Goal: Task Accomplishment & Management: Use online tool/utility

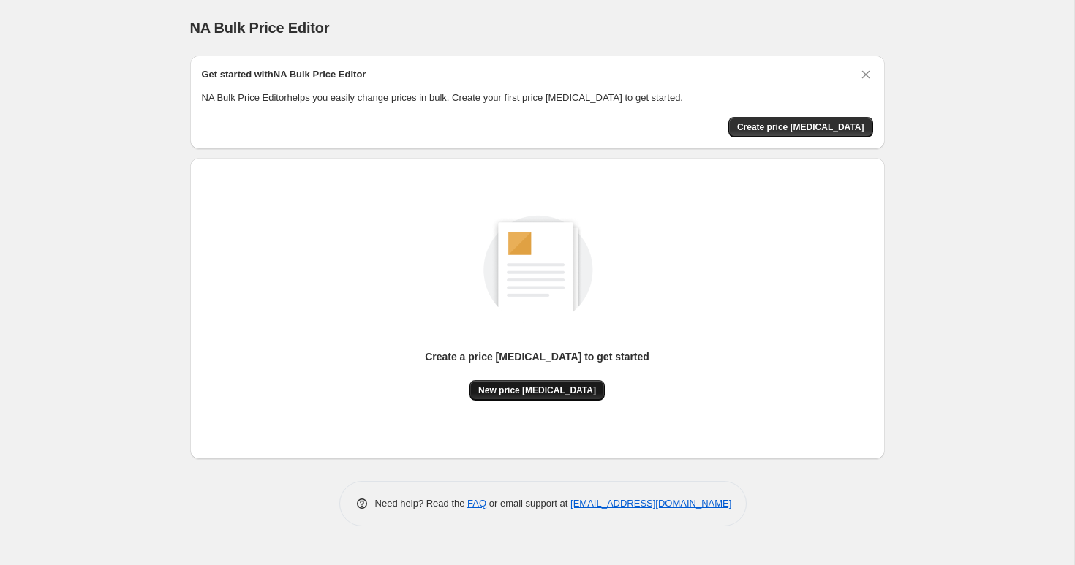
click at [522, 390] on span "New price change job" at bounding box center [537, 391] width 118 height 12
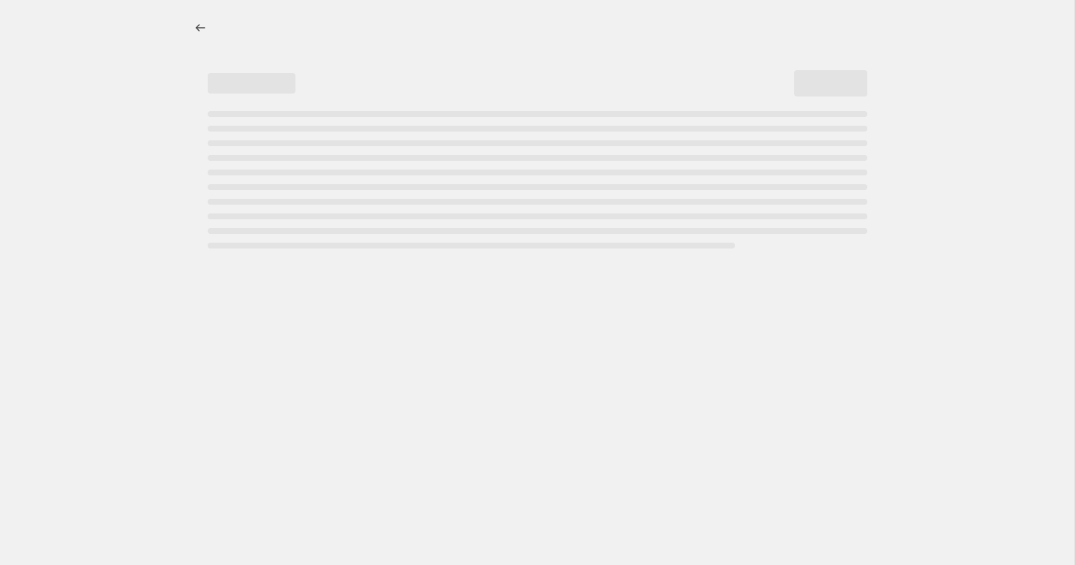
select select "percentage"
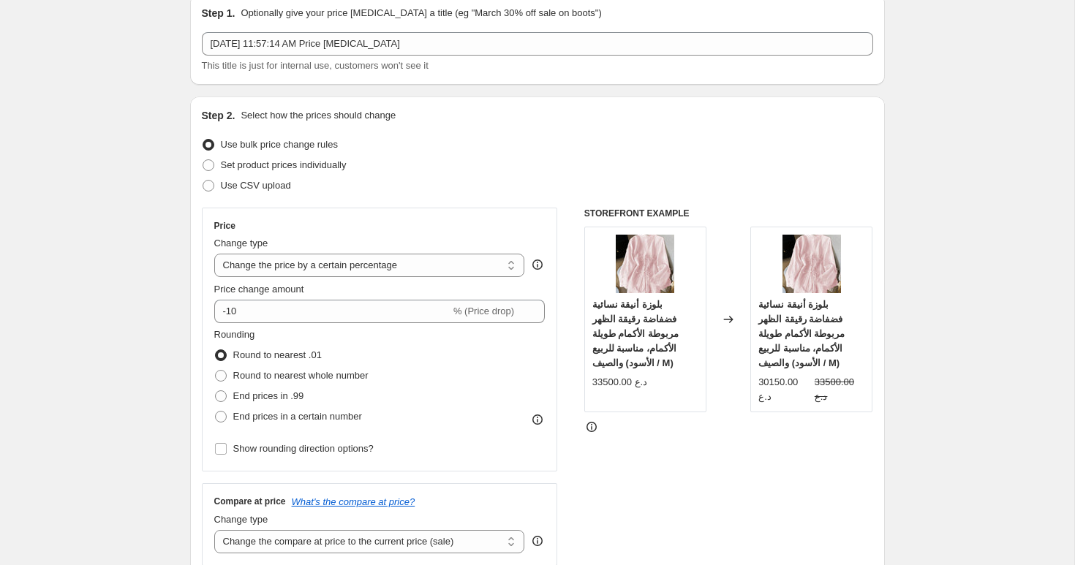
scroll to position [66, 0]
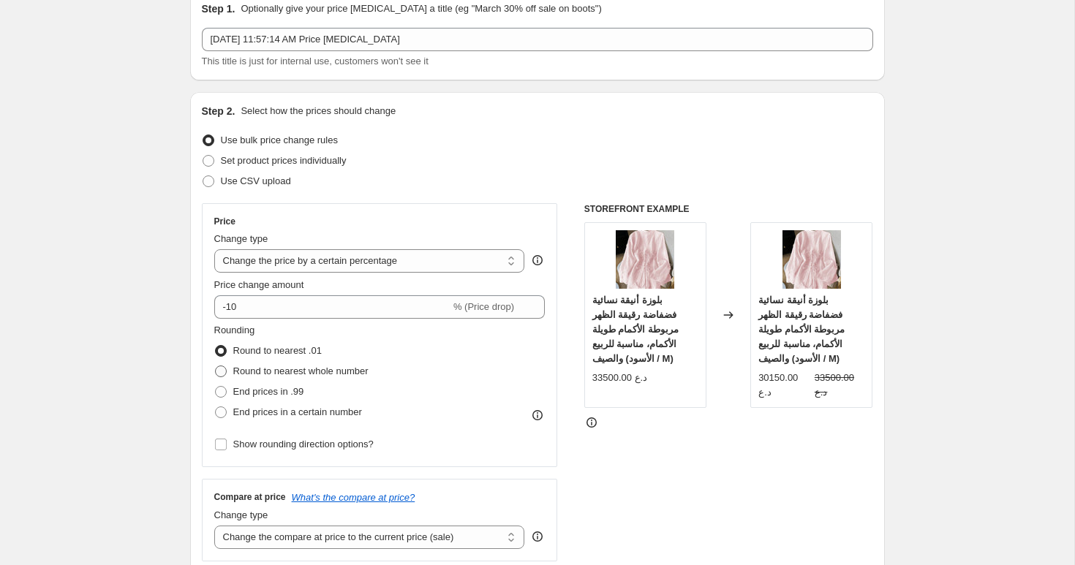
click at [296, 375] on span "Round to nearest whole number" at bounding box center [300, 371] width 135 height 11
click at [216, 366] on input "Round to nearest whole number" at bounding box center [215, 366] width 1 height 1
radio input "true"
click at [296, 390] on span "End prices in .99" at bounding box center [268, 391] width 71 height 11
click at [216, 387] on input "End prices in .99" at bounding box center [215, 386] width 1 height 1
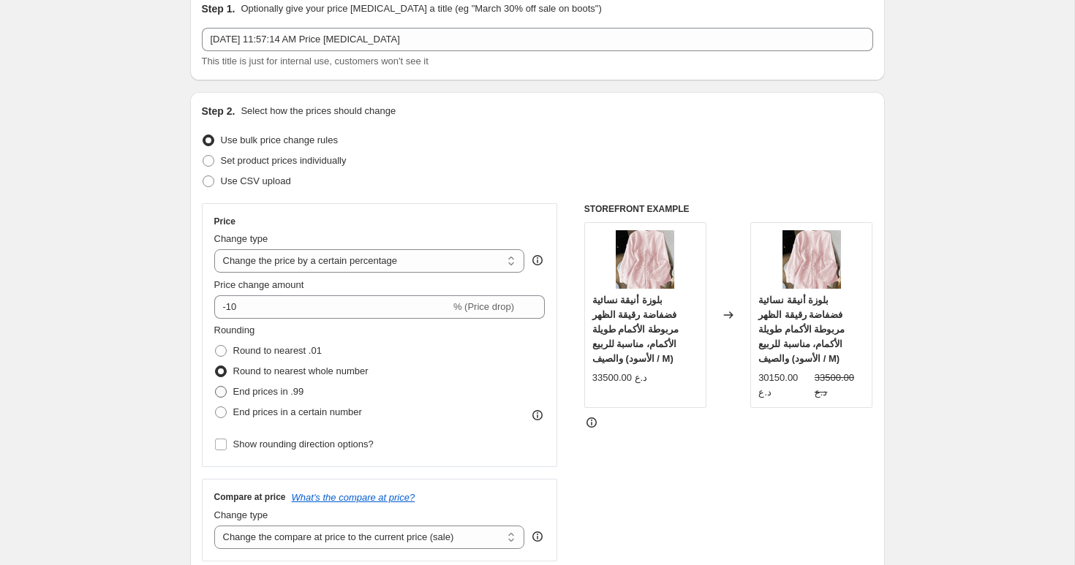
radio input "true"
click at [296, 413] on span "End prices in a certain number" at bounding box center [297, 412] width 129 height 11
click at [216, 407] on input "End prices in a certain number" at bounding box center [215, 407] width 1 height 1
radio input "true"
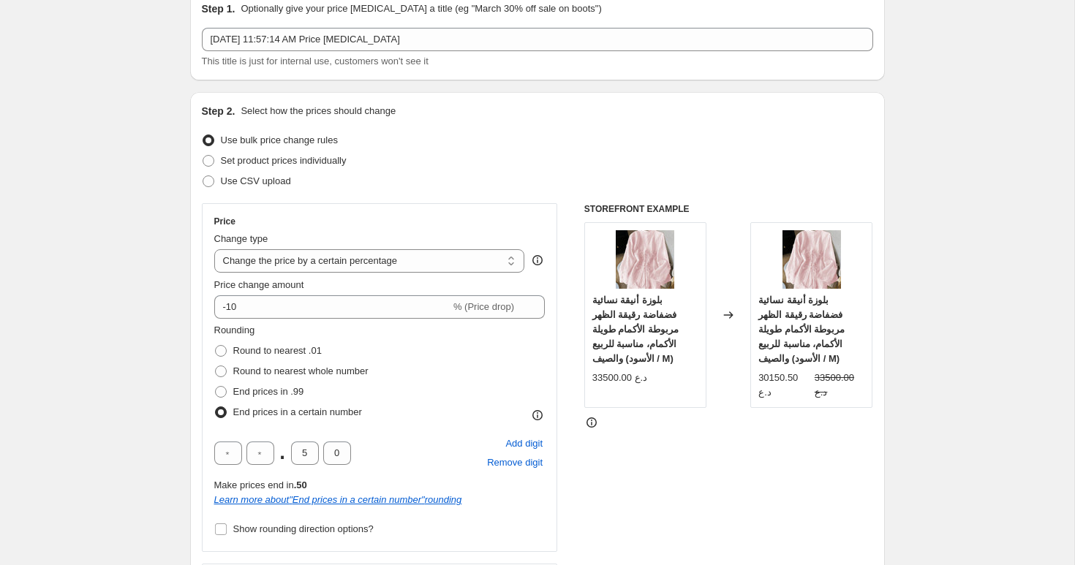
scroll to position [79, 0]
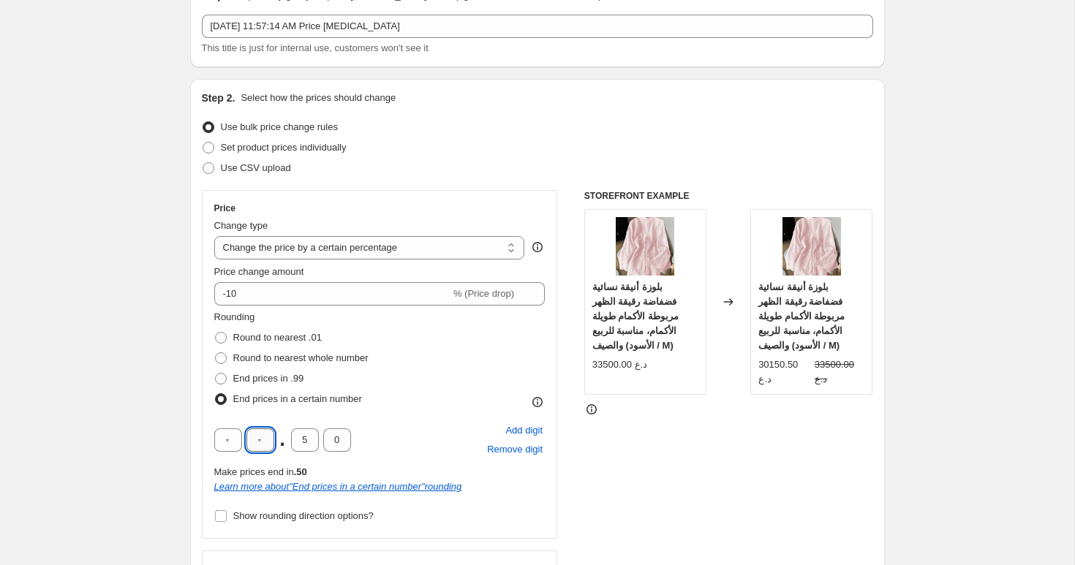
click at [266, 439] on input "text" at bounding box center [261, 440] width 28 height 23
type input "1"
click at [263, 447] on input "1" at bounding box center [261, 440] width 28 height 23
click at [513, 428] on span "Add digit" at bounding box center [523, 431] width 37 height 15
click at [521, 432] on span "Add digit" at bounding box center [523, 431] width 37 height 15
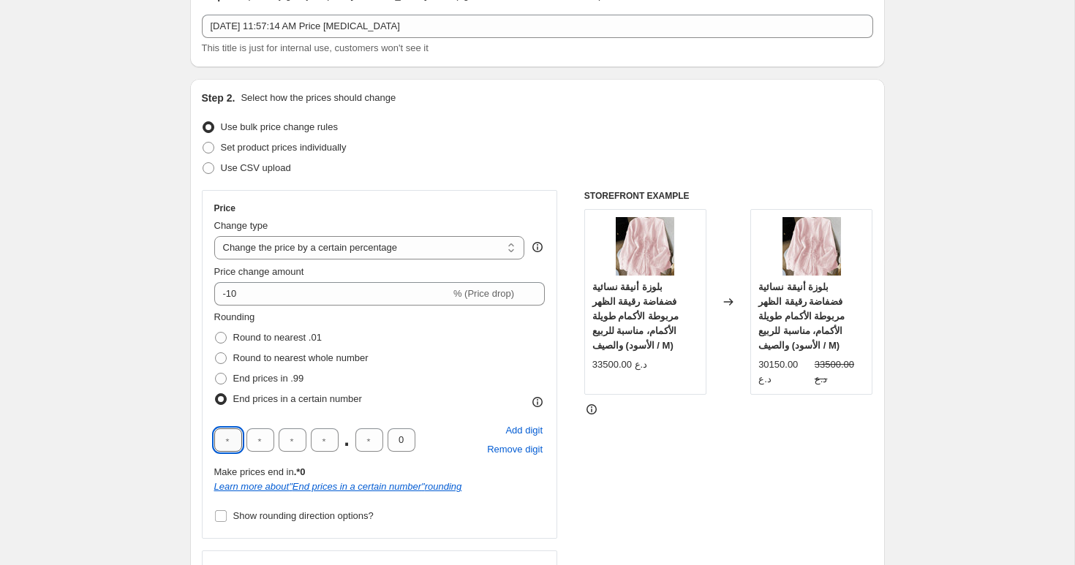
click at [231, 441] on input "text" at bounding box center [228, 440] width 28 height 23
click at [502, 453] on span "Remove digit" at bounding box center [515, 450] width 56 height 15
click at [225, 442] on input "text" at bounding box center [228, 440] width 28 height 23
type input "0"
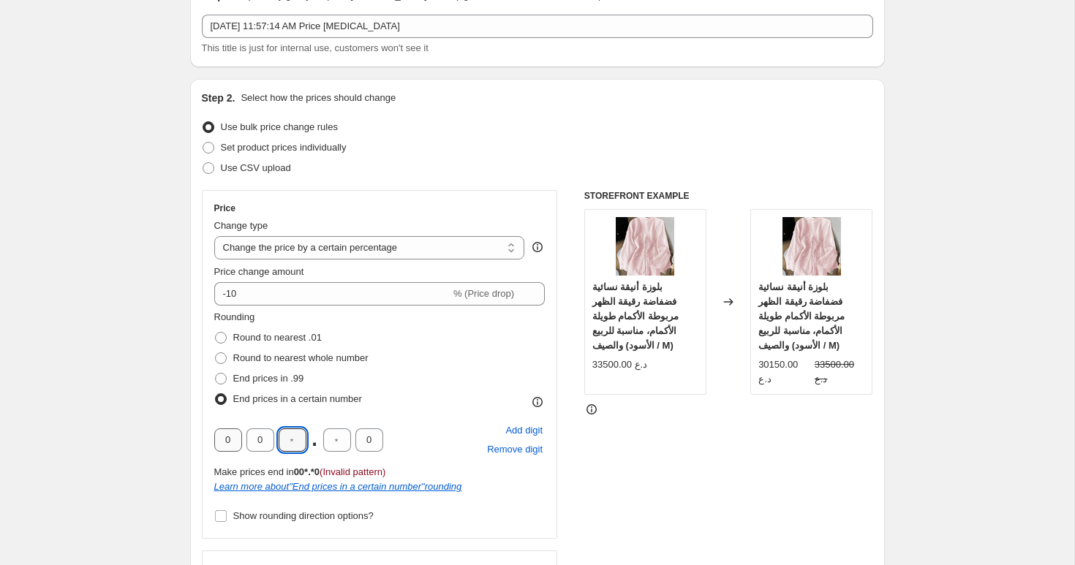
type input "0"
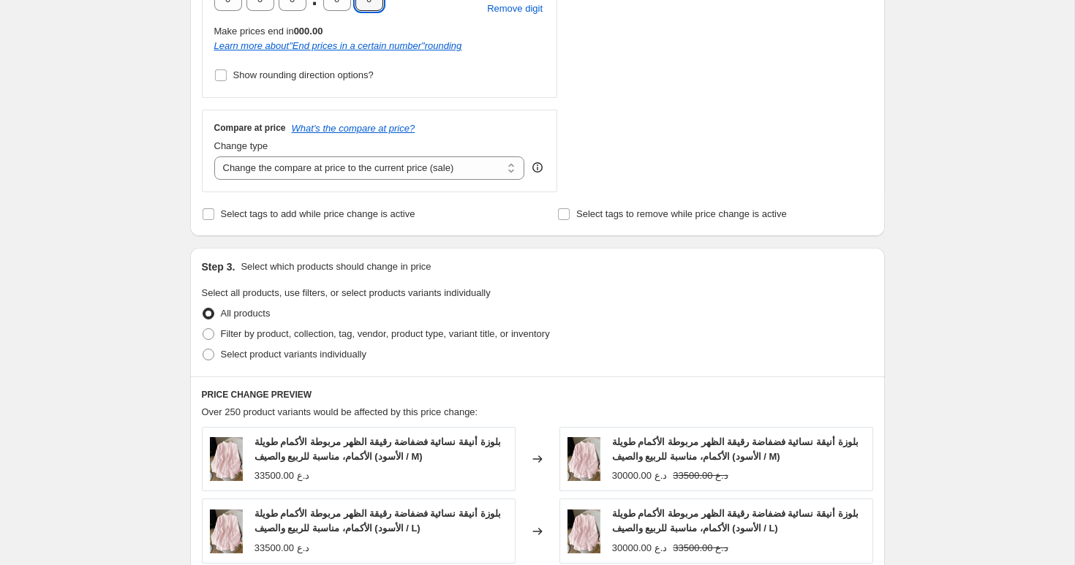
scroll to position [524, 0]
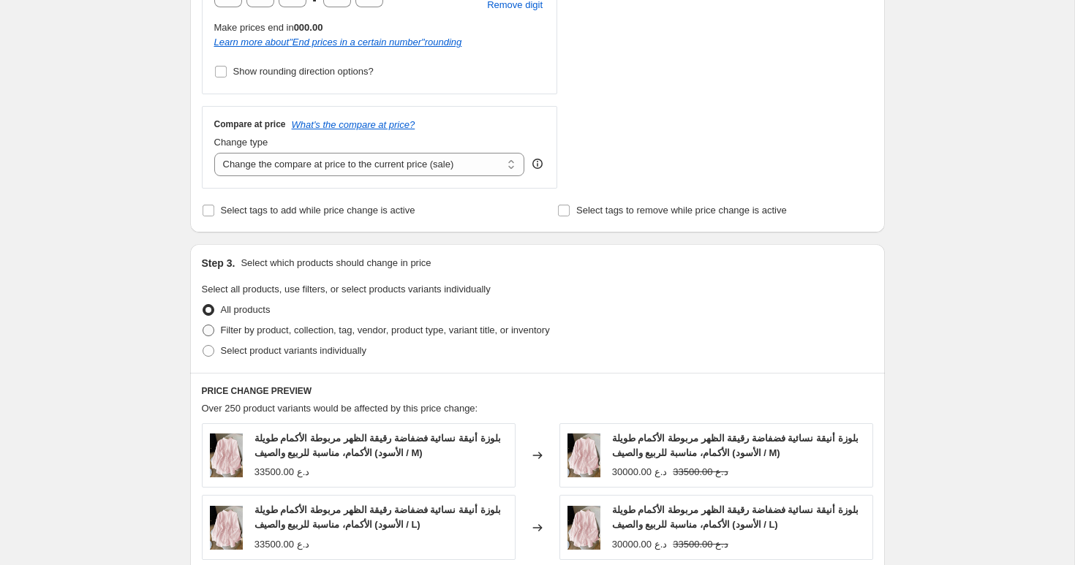
click at [263, 334] on span "Filter by product, collection, tag, vendor, product type, variant title, or inv…" at bounding box center [385, 330] width 329 height 11
click at [203, 326] on input "Filter by product, collection, tag, vendor, product type, variant title, or inv…" at bounding box center [203, 325] width 1 height 1
radio input "true"
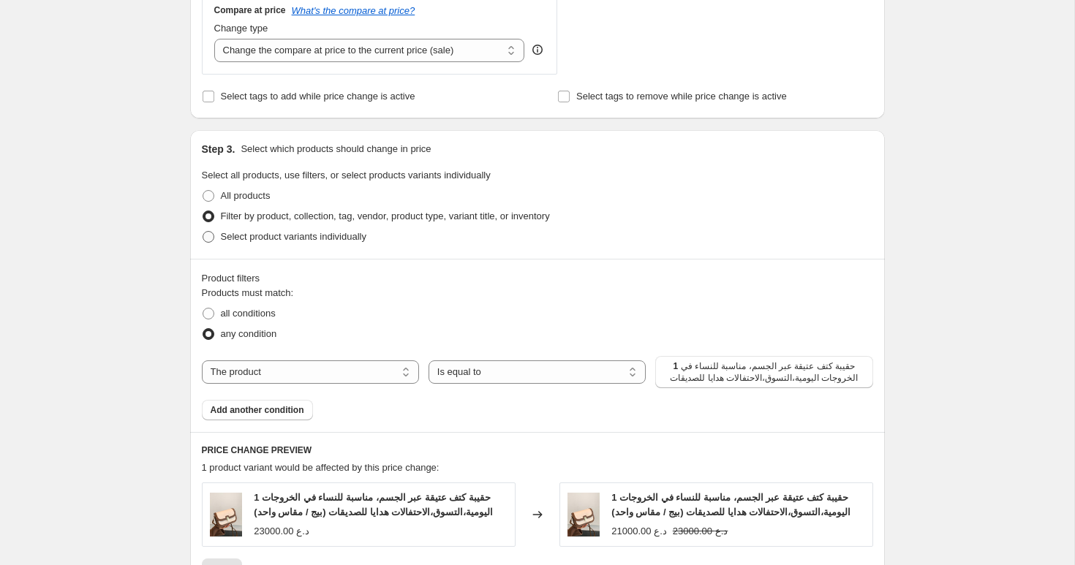
scroll to position [650, 0]
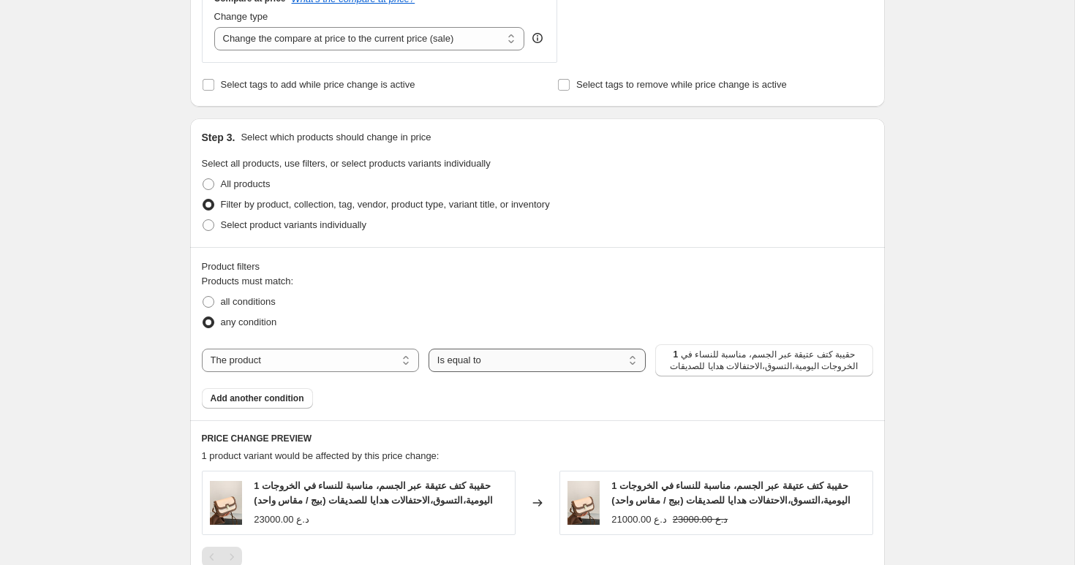
click at [475, 361] on select "Is equal to Is not equal to" at bounding box center [537, 360] width 217 height 23
click at [351, 361] on select "The product The product's collection The product's tag The product's vendor The…" at bounding box center [310, 360] width 217 height 23
click at [314, 355] on select "The product The product's collection The product's tag The product's vendor The…" at bounding box center [310, 360] width 217 height 23
select select "collection"
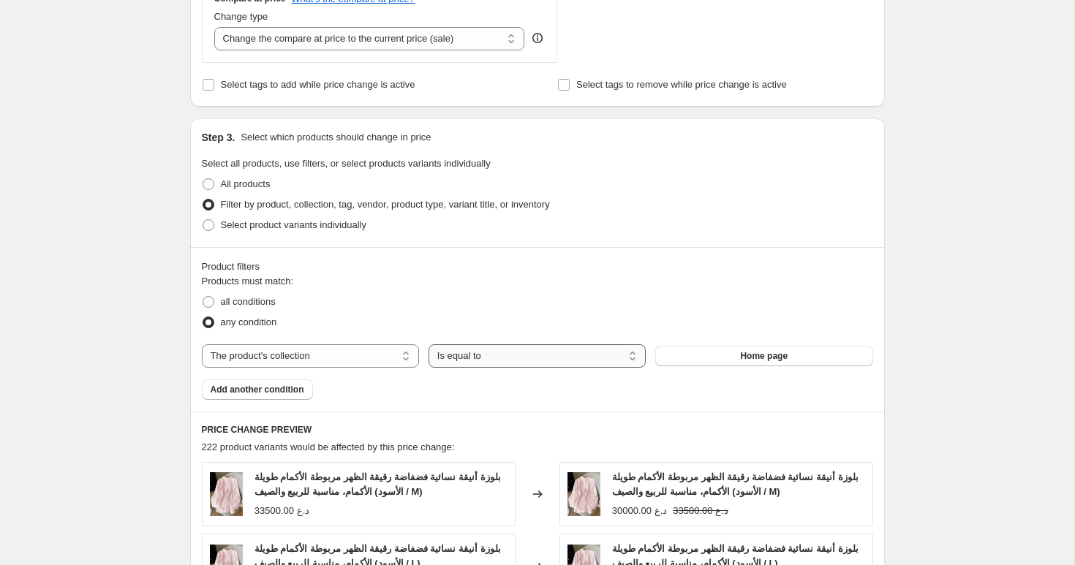
click at [477, 357] on select "Is equal to Is not equal to" at bounding box center [537, 356] width 217 height 23
click at [748, 354] on span "Home page" at bounding box center [764, 356] width 48 height 12
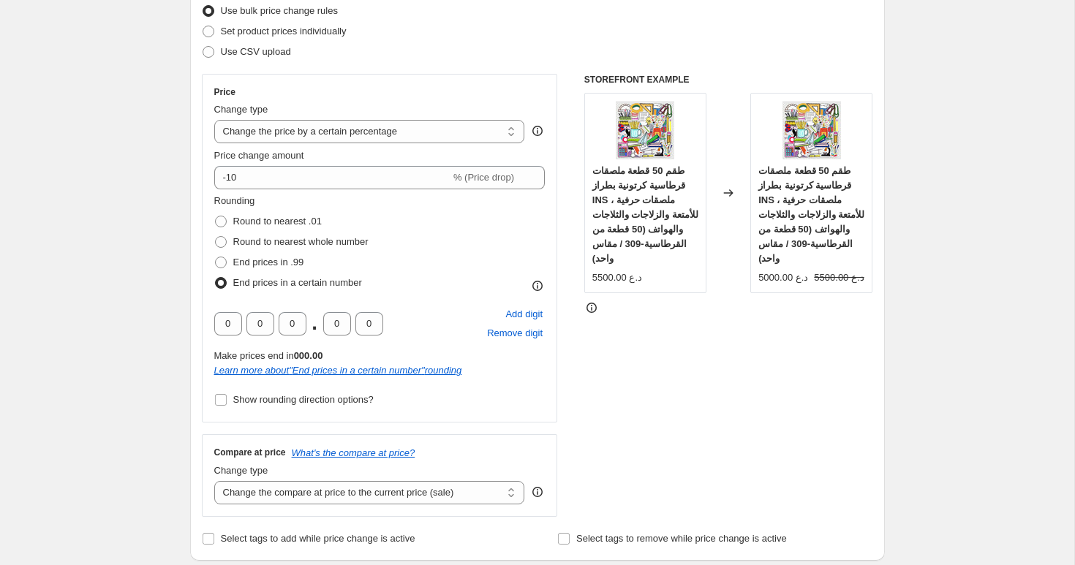
scroll to position [0, 0]
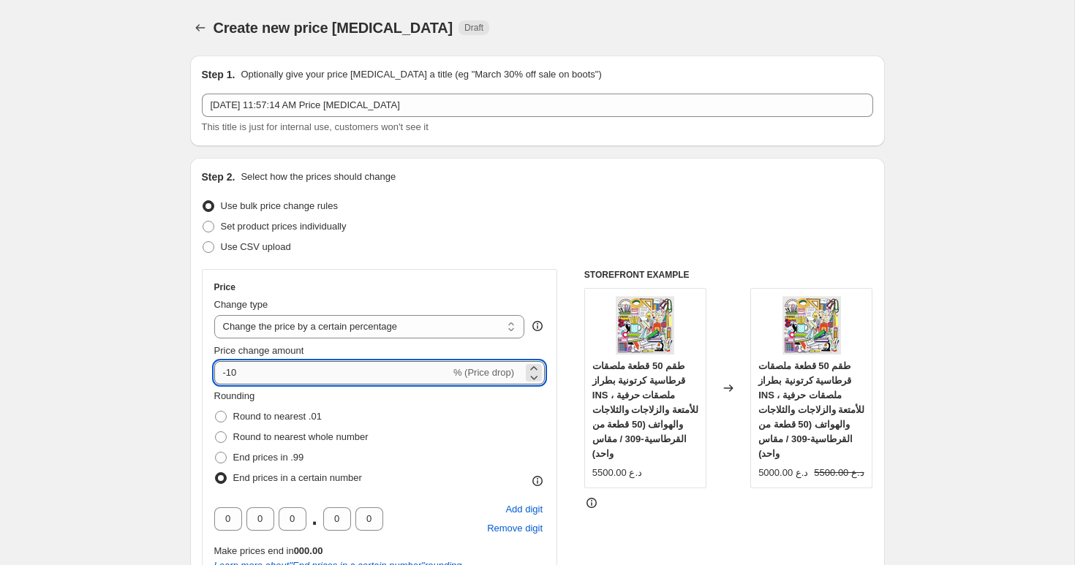
click at [286, 373] on input "-10" at bounding box center [332, 372] width 236 height 23
type input "-15"
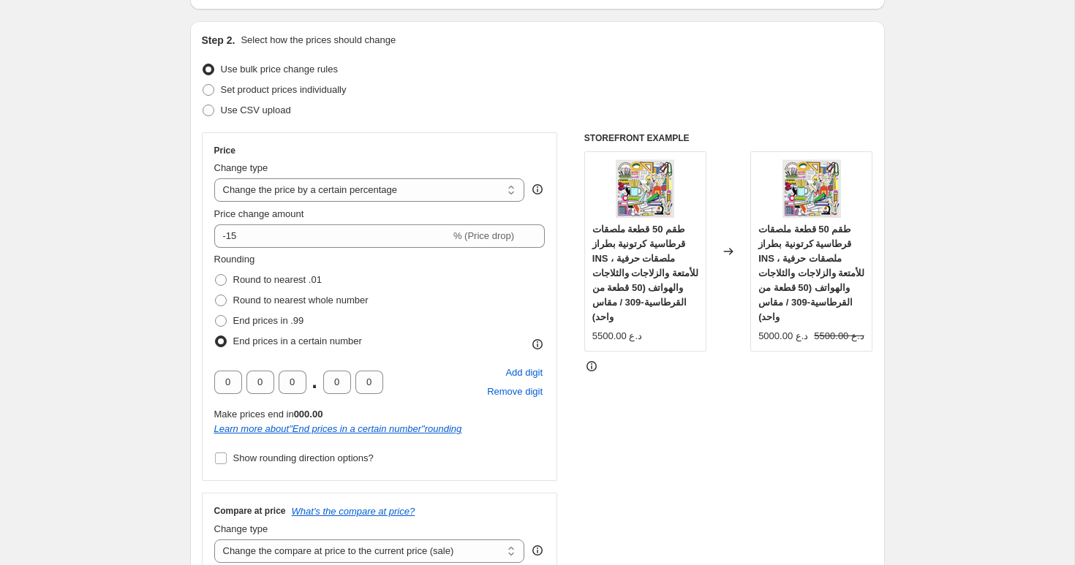
scroll to position [151, 0]
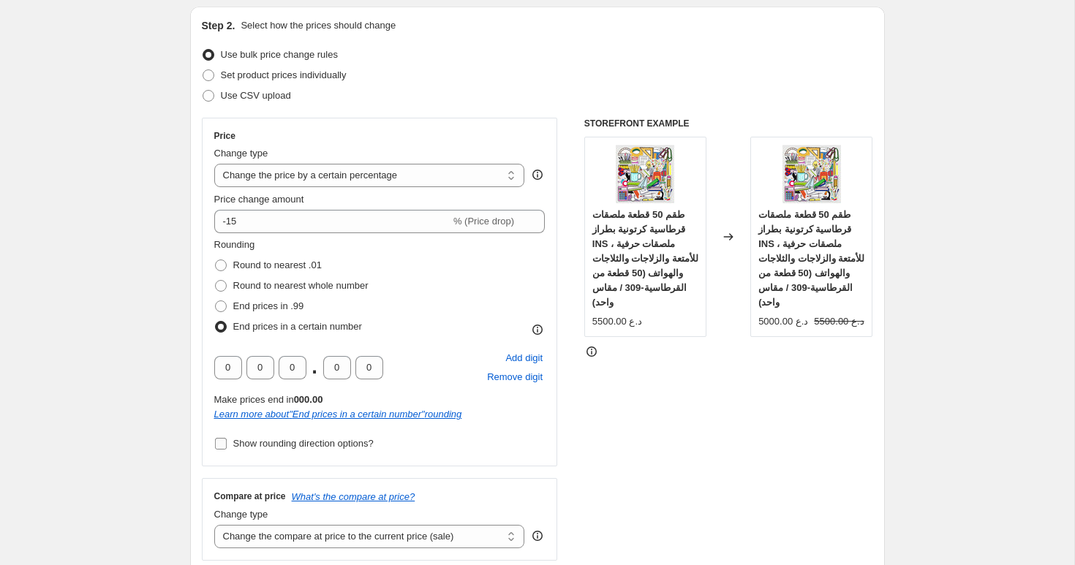
click at [228, 449] on label "Show rounding direction options?" at bounding box center [293, 444] width 159 height 20
click at [227, 449] on input "Show rounding direction options?" at bounding box center [221, 444] width 12 height 12
checkbox input "true"
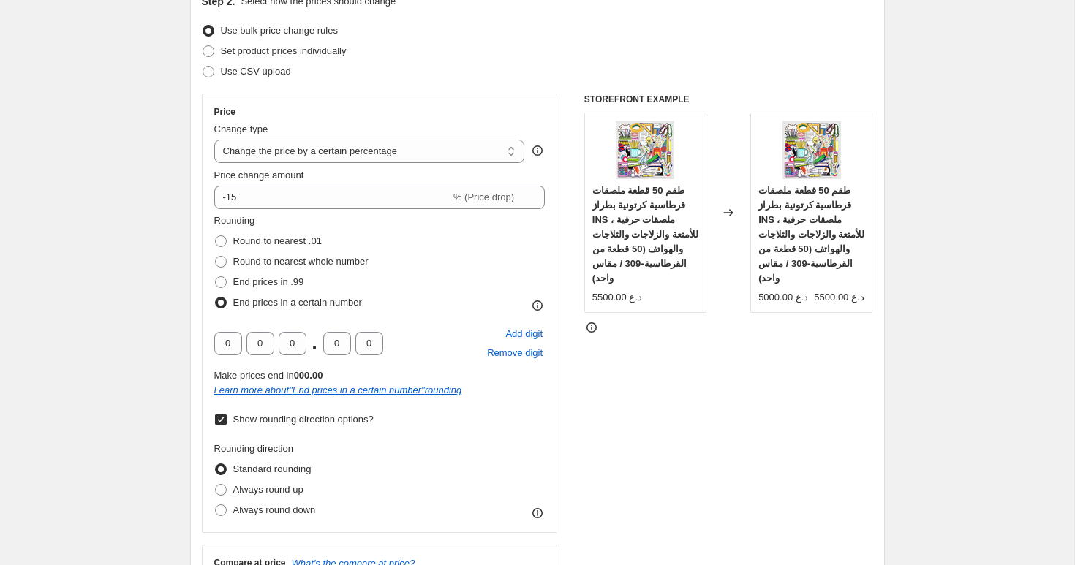
scroll to position [181, 0]
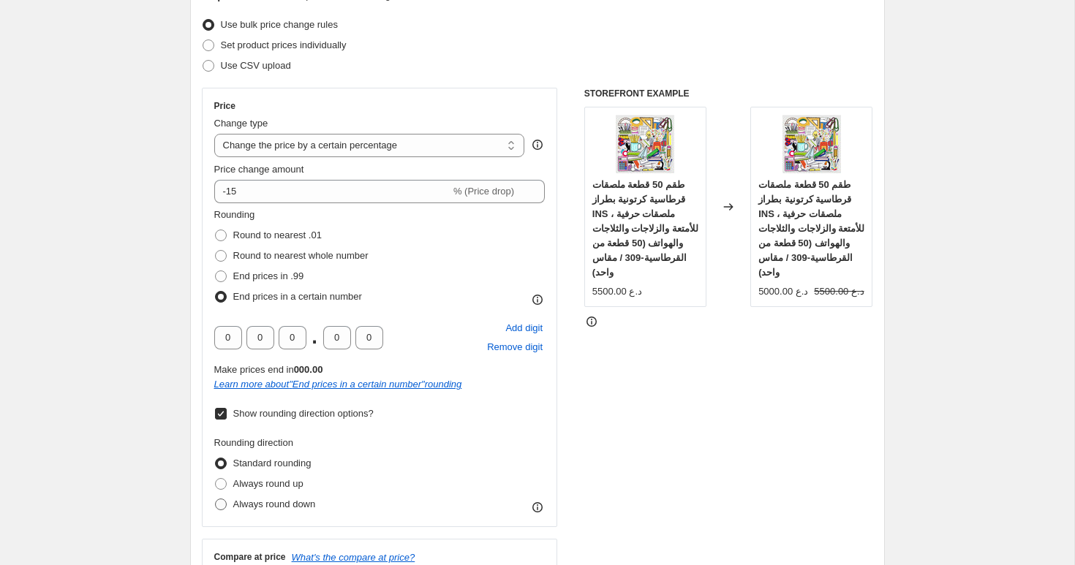
click at [224, 505] on span at bounding box center [221, 505] width 12 height 12
click at [216, 500] on input "Always round down" at bounding box center [215, 499] width 1 height 1
radio input "true"
click at [224, 486] on span at bounding box center [221, 484] width 12 height 12
click at [216, 479] on input "Always round up" at bounding box center [215, 478] width 1 height 1
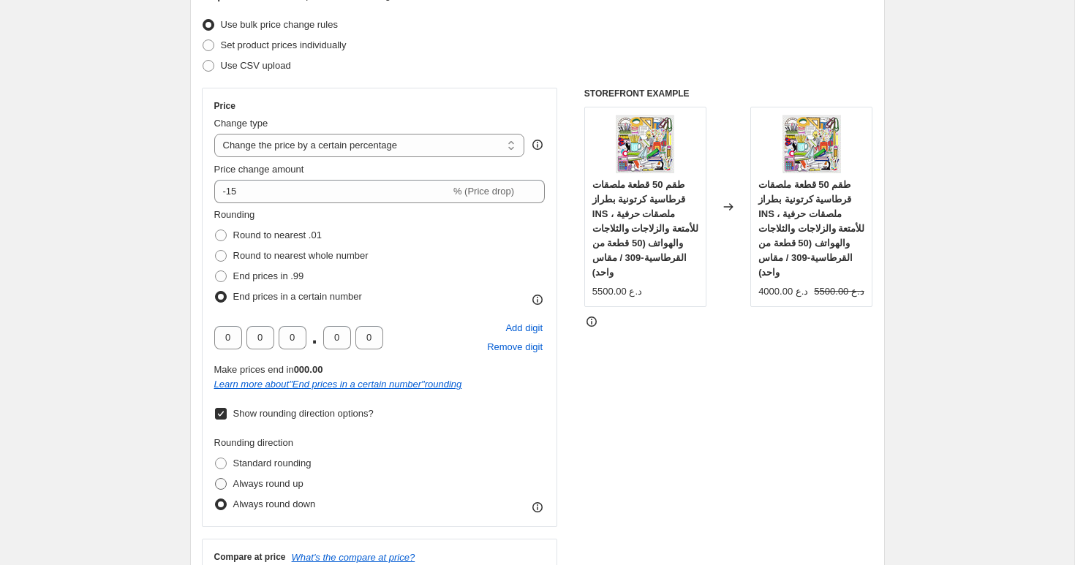
radio input "true"
click at [224, 460] on span at bounding box center [221, 464] width 12 height 12
click at [216, 459] on input "Standard rounding" at bounding box center [215, 458] width 1 height 1
radio input "true"
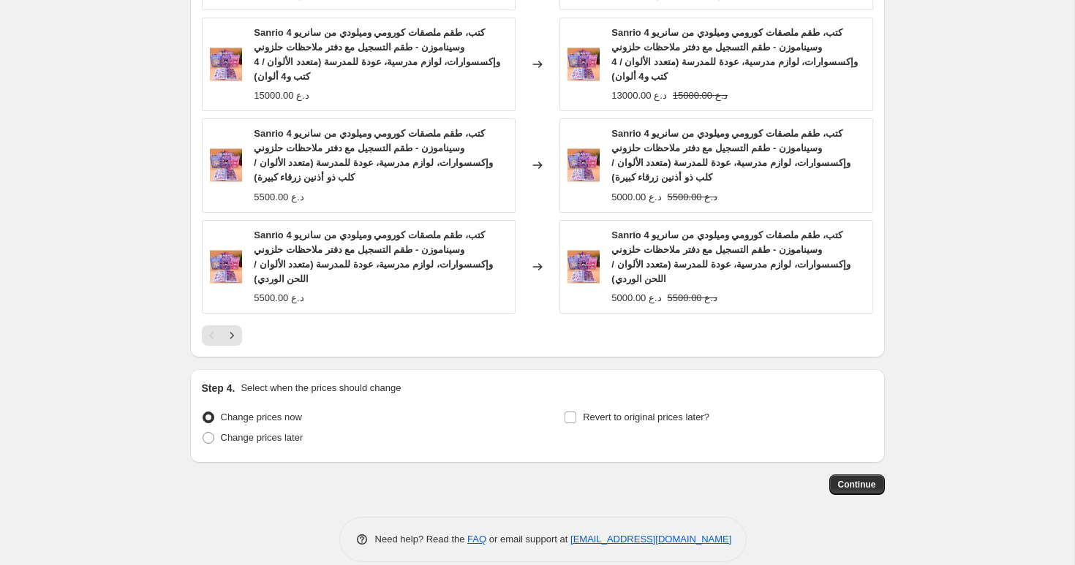
scroll to position [1391, 0]
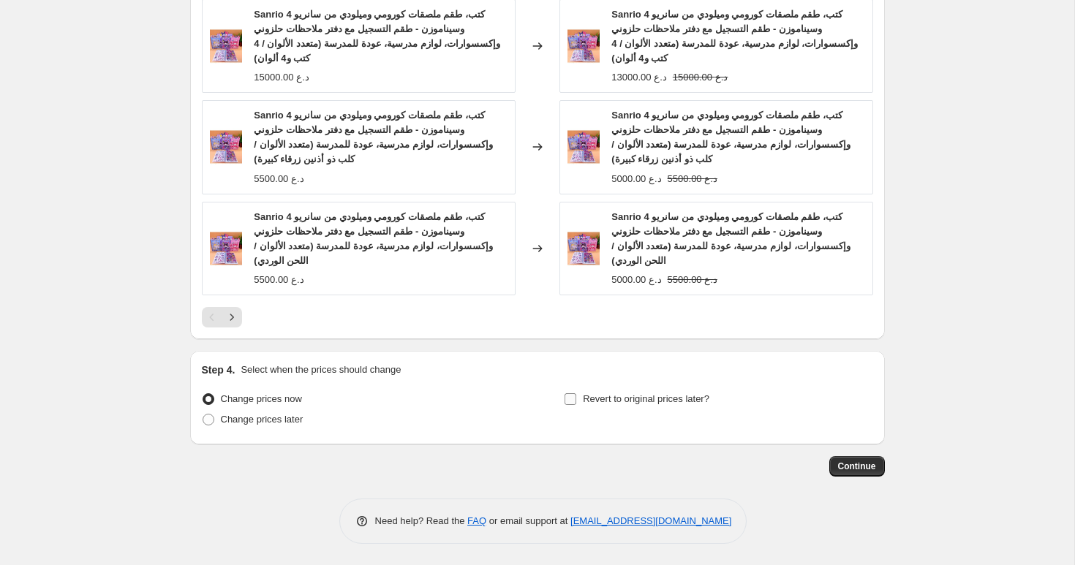
click at [572, 399] on input "Revert to original prices later?" at bounding box center [571, 400] width 12 height 12
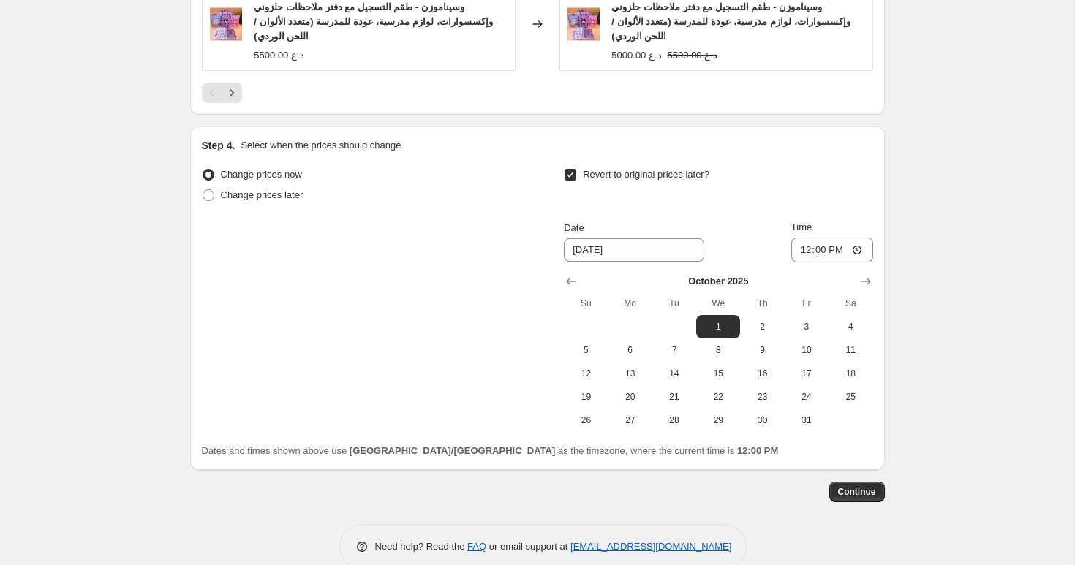
scroll to position [1642, 0]
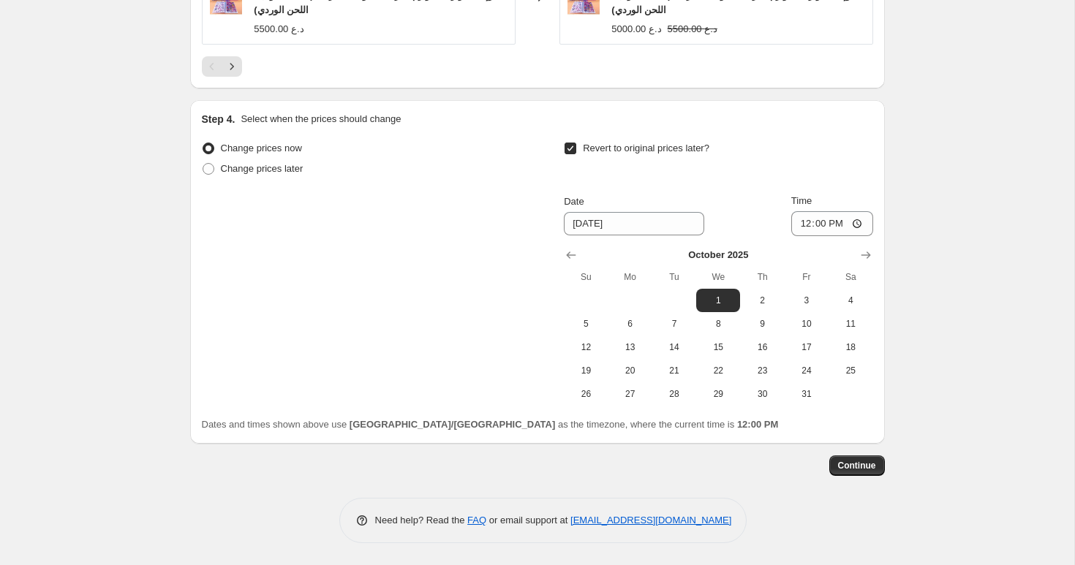
click at [571, 148] on input "Revert to original prices later?" at bounding box center [571, 149] width 12 height 12
checkbox input "false"
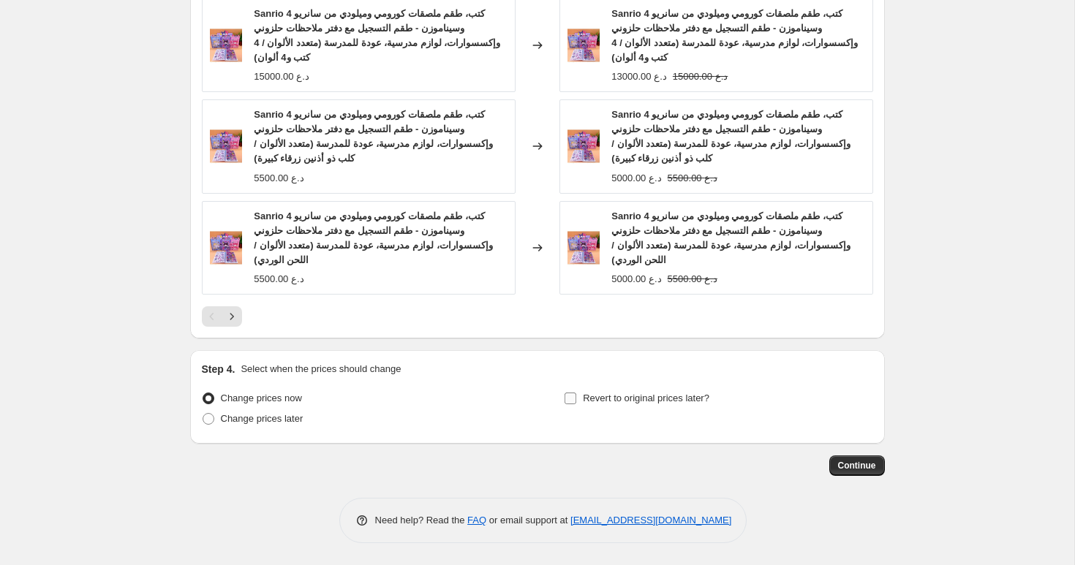
scroll to position [1392, 0]
click at [274, 423] on span "Change prices later" at bounding box center [262, 418] width 83 height 11
click at [203, 414] on input "Change prices later" at bounding box center [203, 413] width 1 height 1
radio input "true"
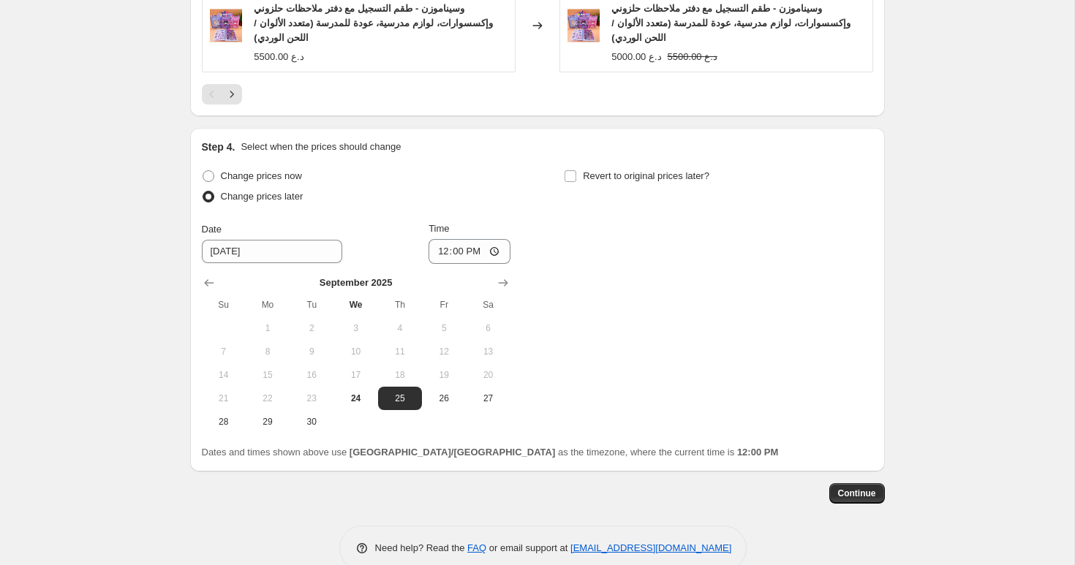
scroll to position [1642, 0]
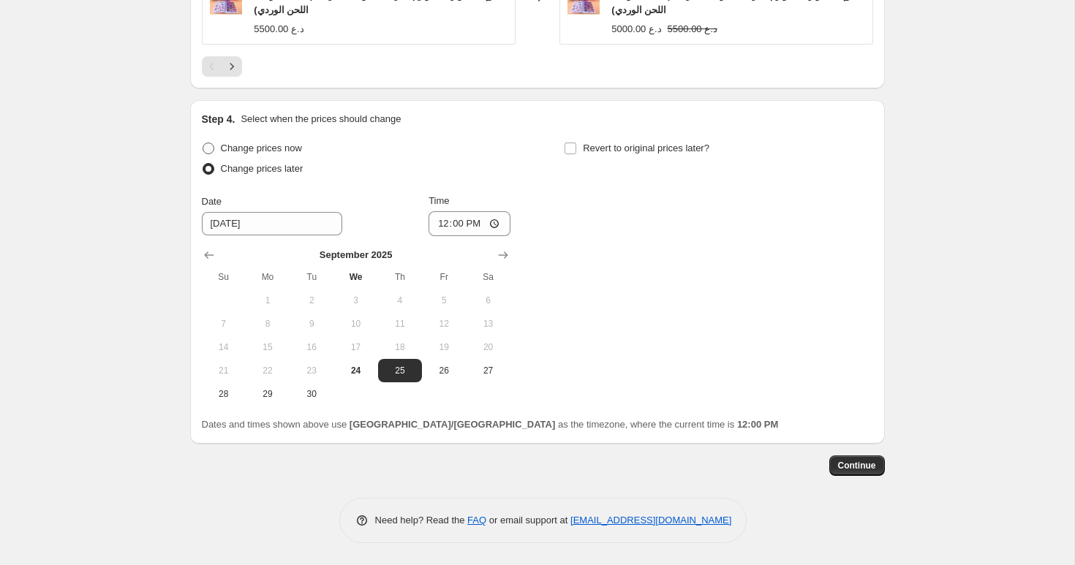
click at [247, 151] on span "Change prices now" at bounding box center [261, 148] width 81 height 11
click at [203, 143] on input "Change prices now" at bounding box center [203, 143] width 1 height 1
radio input "true"
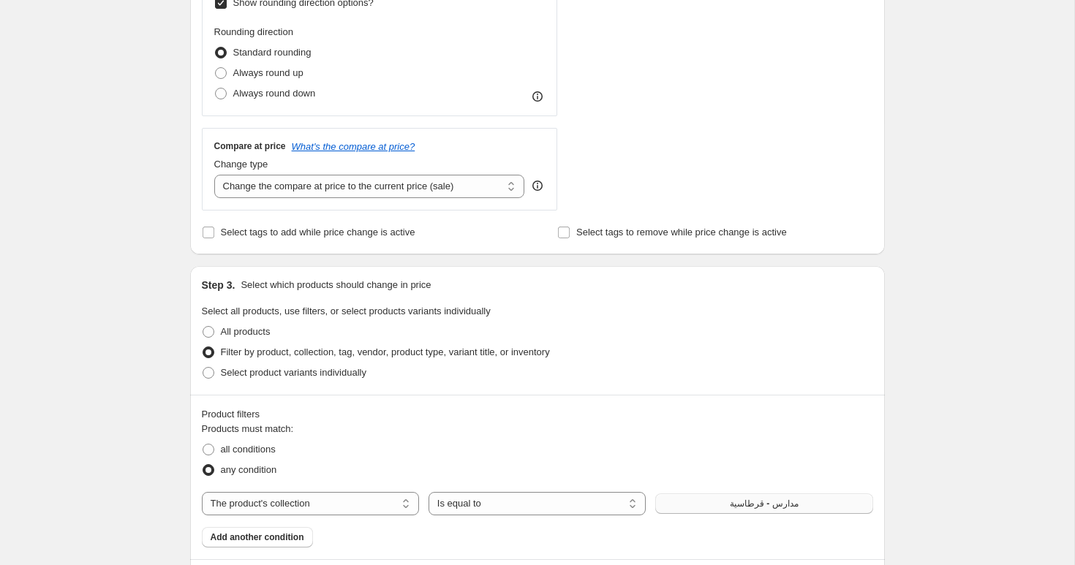
scroll to position [584, 0]
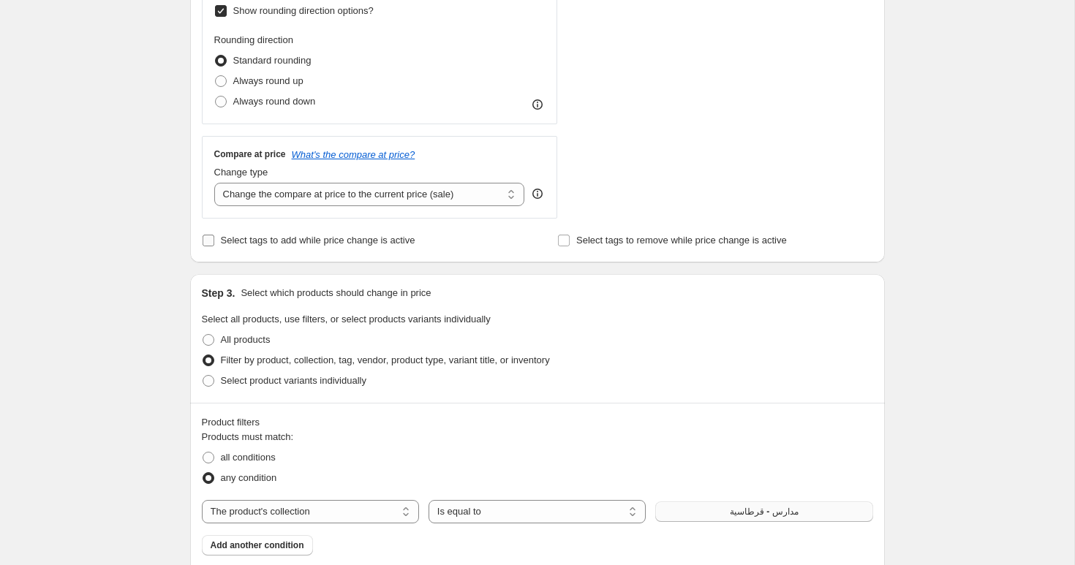
click at [274, 238] on span "Select tags to add while price change is active" at bounding box center [318, 240] width 195 height 11
click at [214, 238] on input "Select tags to add while price change is active" at bounding box center [209, 241] width 12 height 12
checkbox input "true"
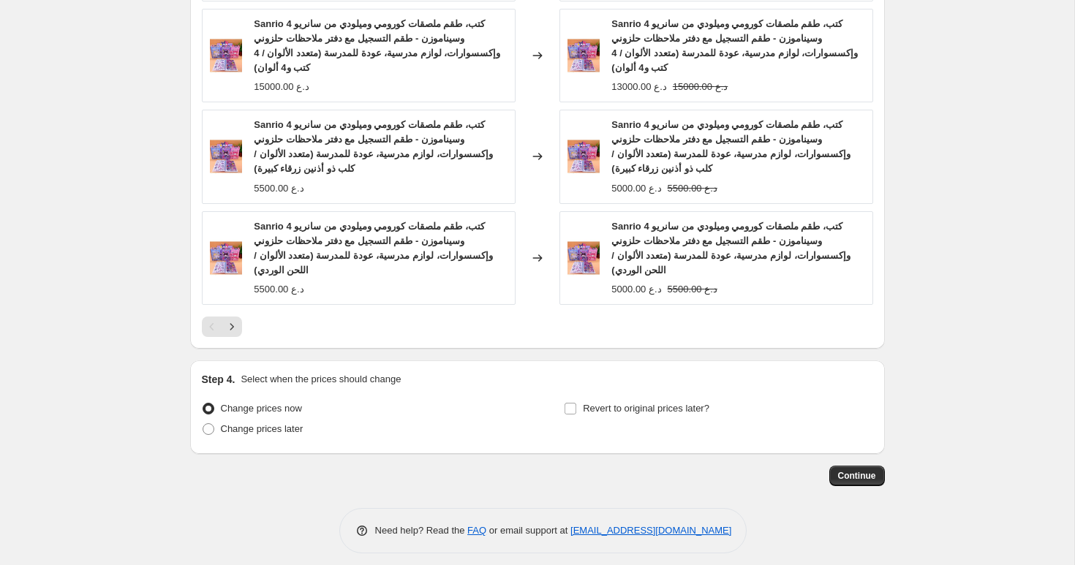
scroll to position [1474, 0]
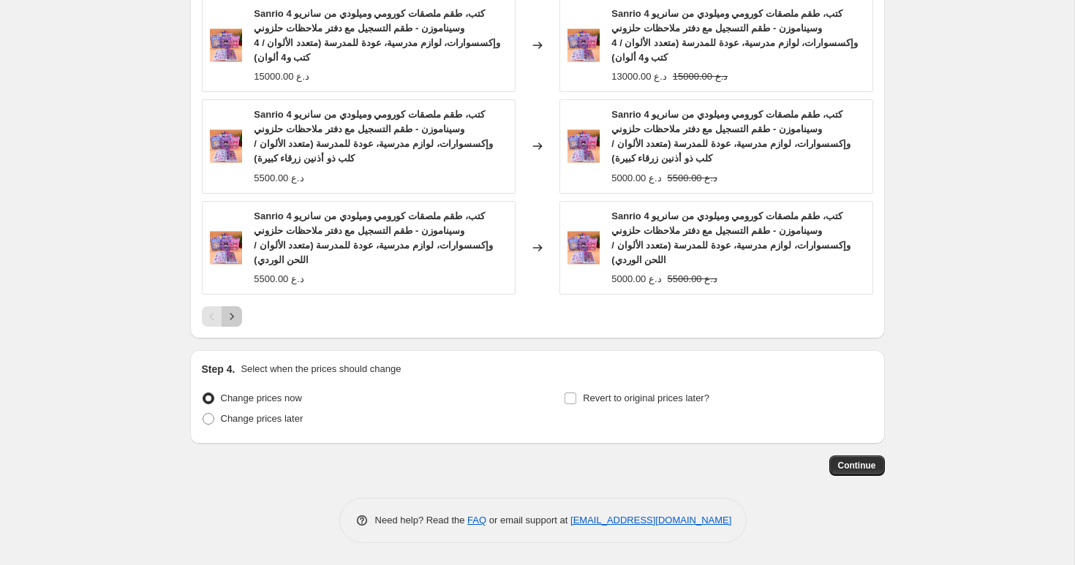
click at [228, 320] on icon "Next" at bounding box center [232, 316] width 15 height 15
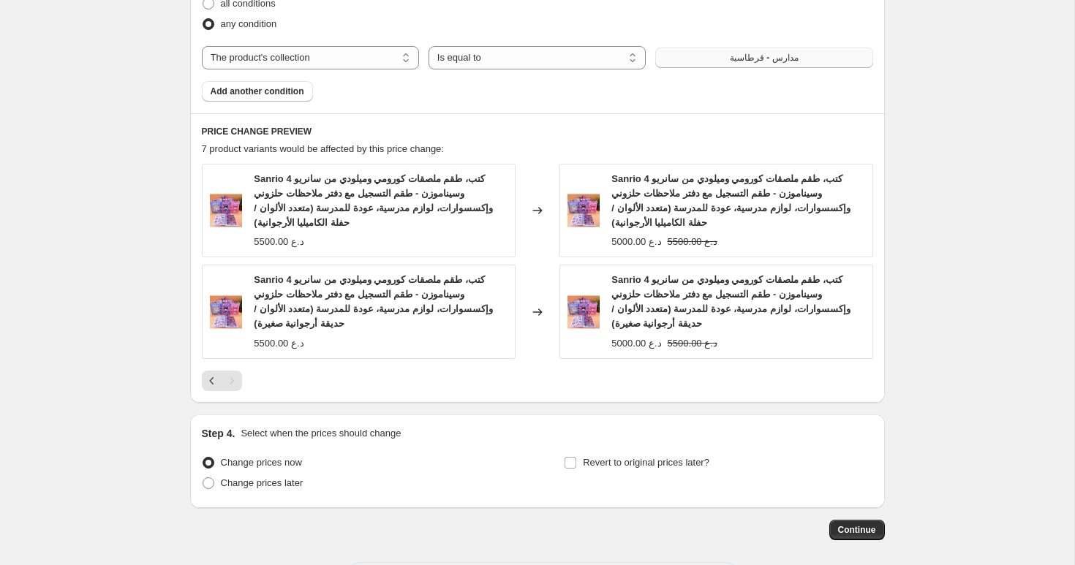
scroll to position [1121, 0]
click at [210, 384] on icon "Previous" at bounding box center [212, 380] width 15 height 15
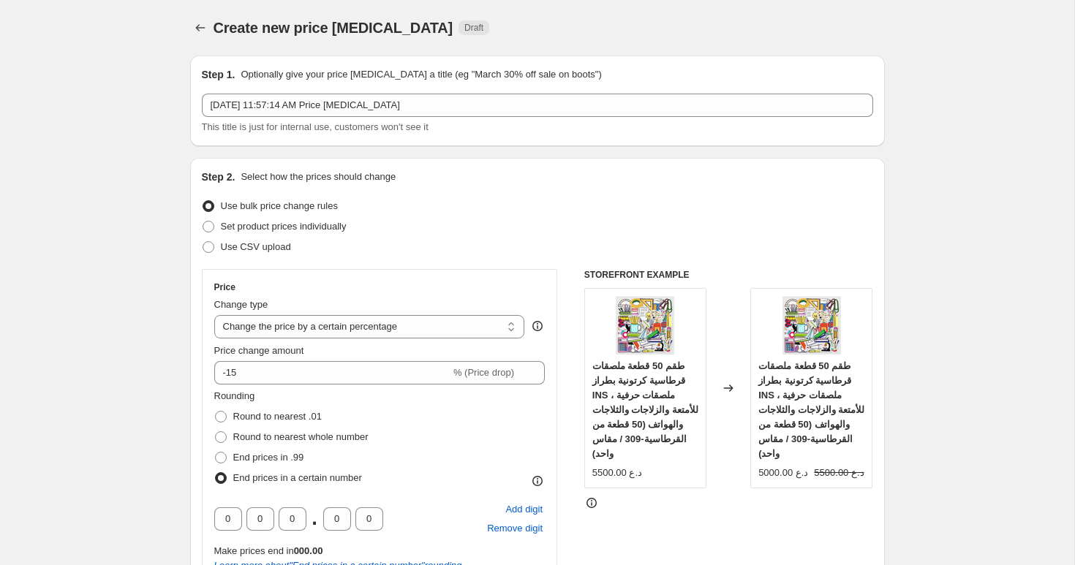
scroll to position [3, 0]
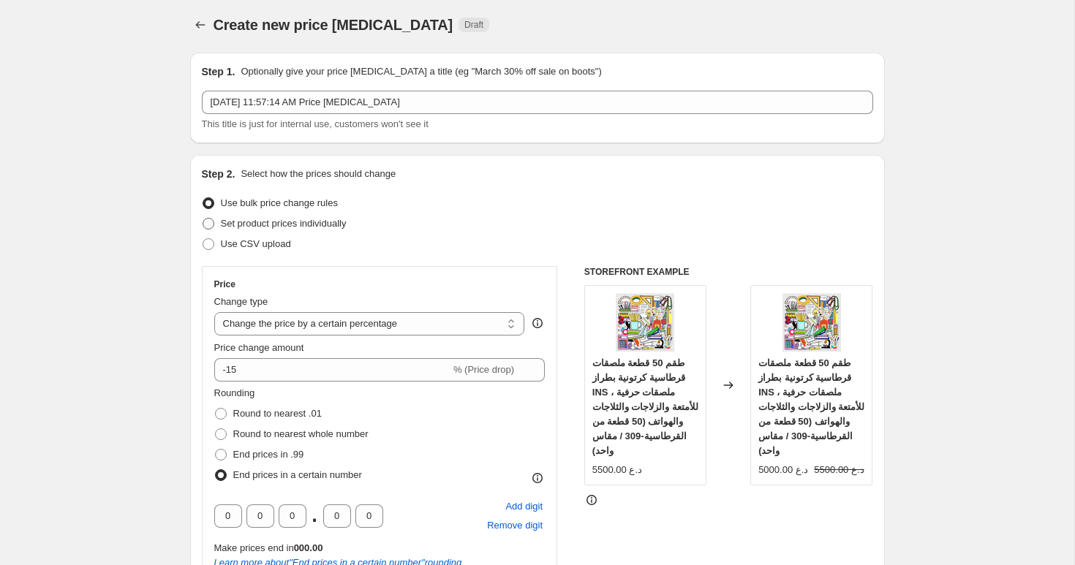
click at [277, 221] on span "Set product prices individually" at bounding box center [284, 223] width 126 height 11
click at [203, 219] on input "Set product prices individually" at bounding box center [203, 218] width 1 height 1
radio input "true"
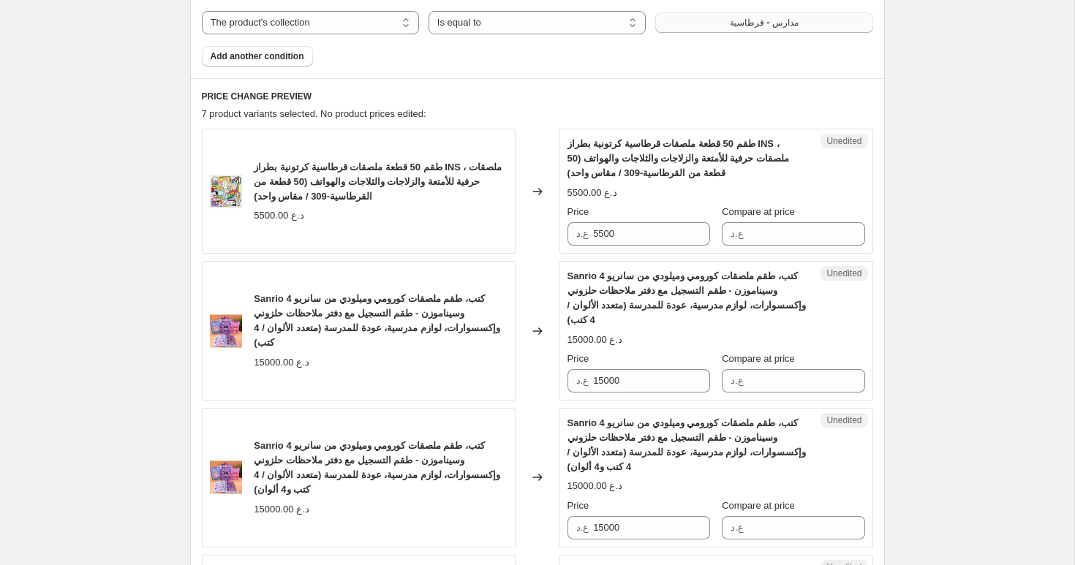
scroll to position [617, 0]
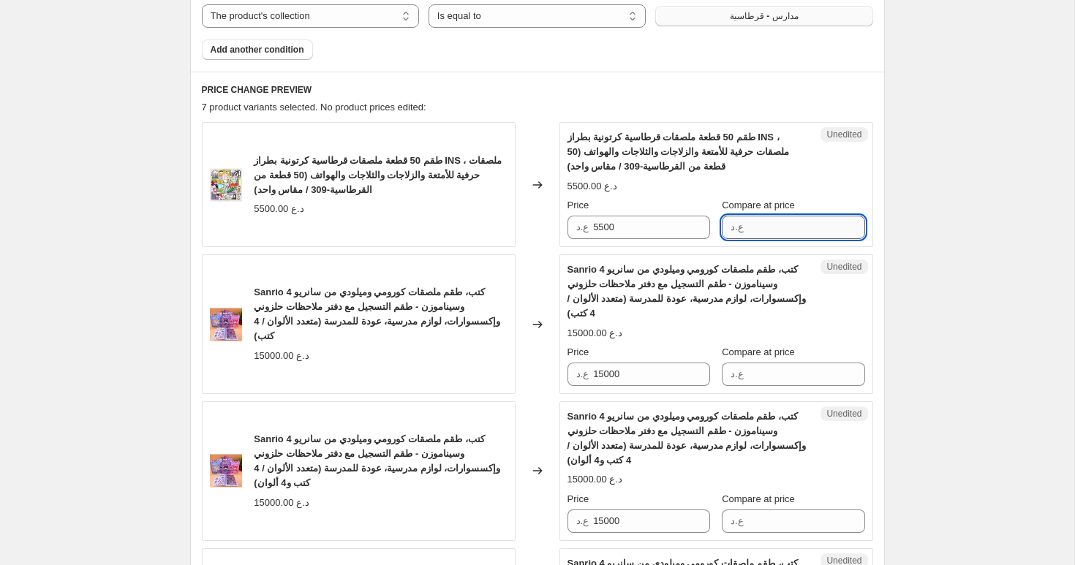
click at [772, 230] on input "Compare at price" at bounding box center [806, 227] width 117 height 23
click at [952, 207] on div "Create new price change job. This page is ready Create new price change job Dra…" at bounding box center [537, 391] width 1075 height 2016
click at [782, 223] on input "Compare at price" at bounding box center [806, 227] width 117 height 23
click at [942, 163] on div "Create new price change job. This page is ready Create new price change job Dra…" at bounding box center [537, 391] width 1075 height 2016
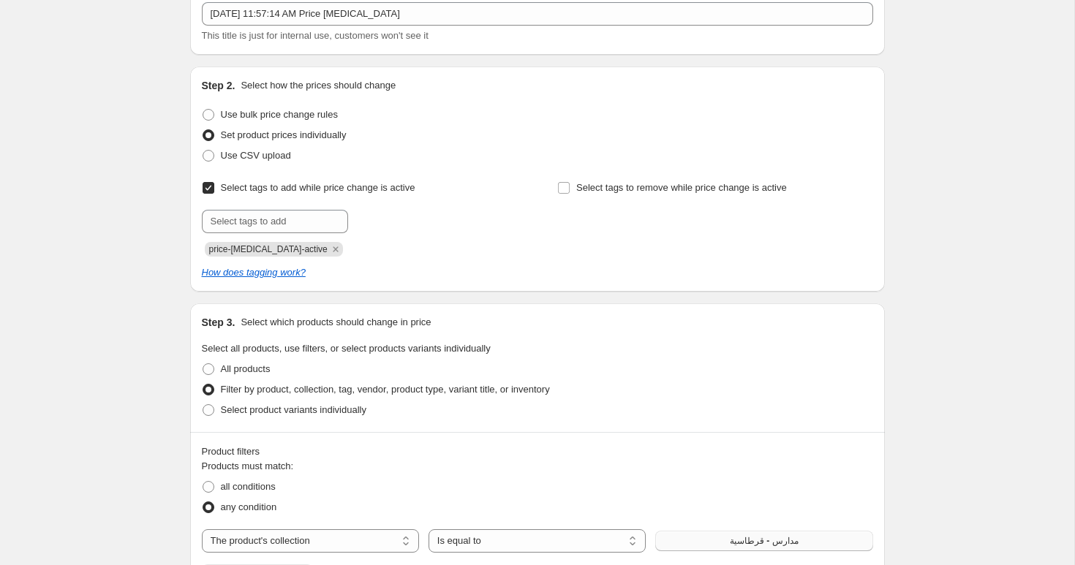
scroll to position [0, 0]
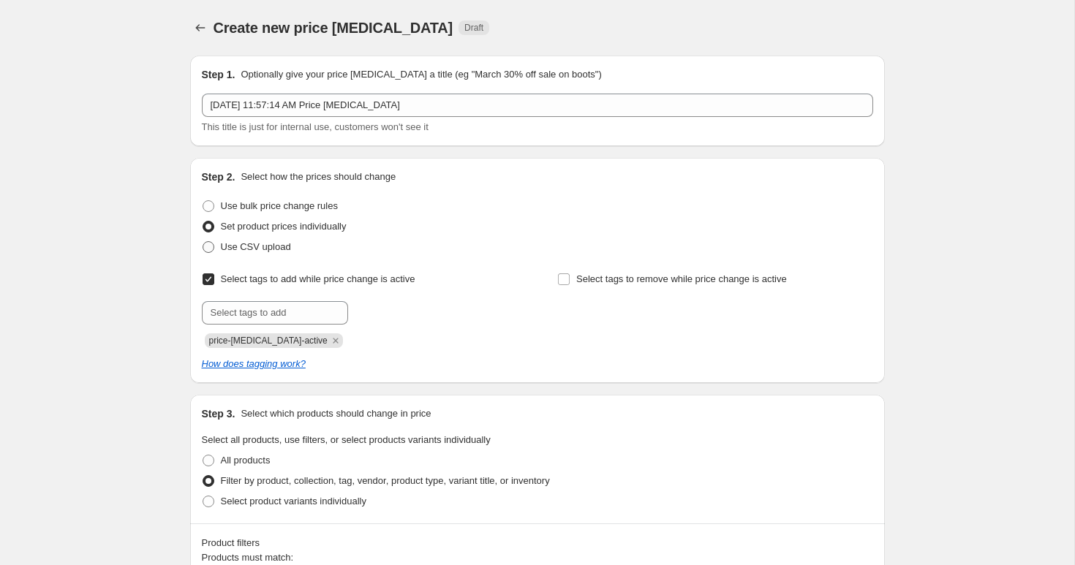
click at [257, 249] on span "Use CSV upload" at bounding box center [256, 246] width 70 height 11
click at [203, 242] on input "Use CSV upload" at bounding box center [203, 241] width 1 height 1
radio input "true"
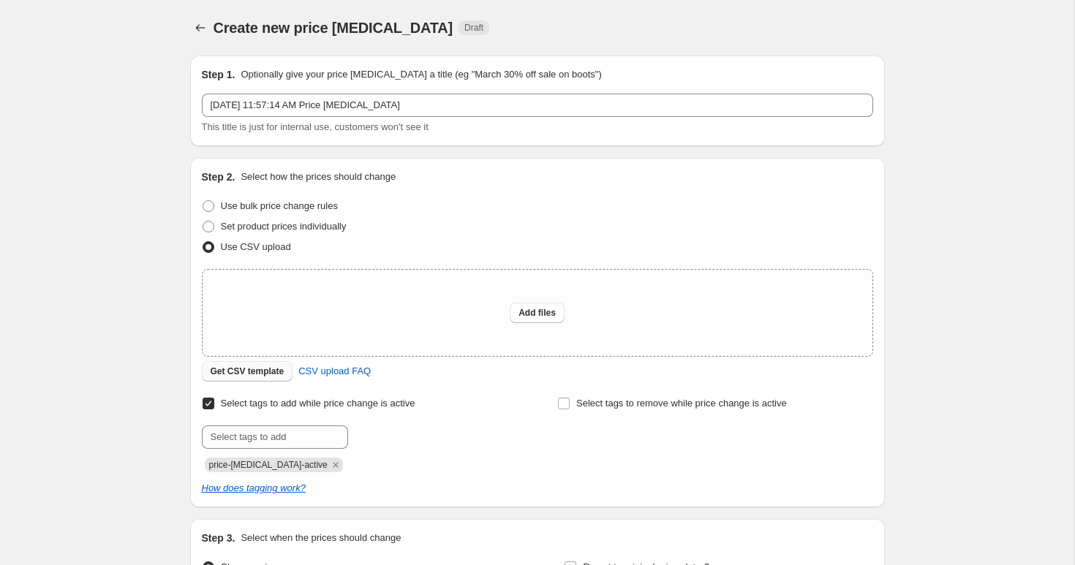
click at [246, 371] on span "Get CSV template" at bounding box center [248, 372] width 74 height 12
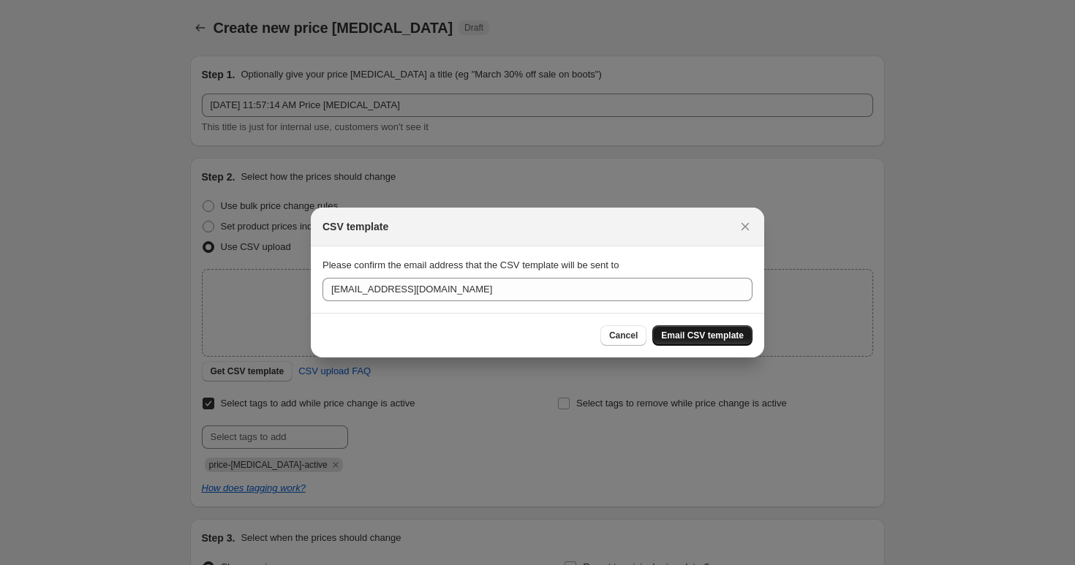
click at [699, 335] on span "Email CSV template" at bounding box center [702, 336] width 83 height 12
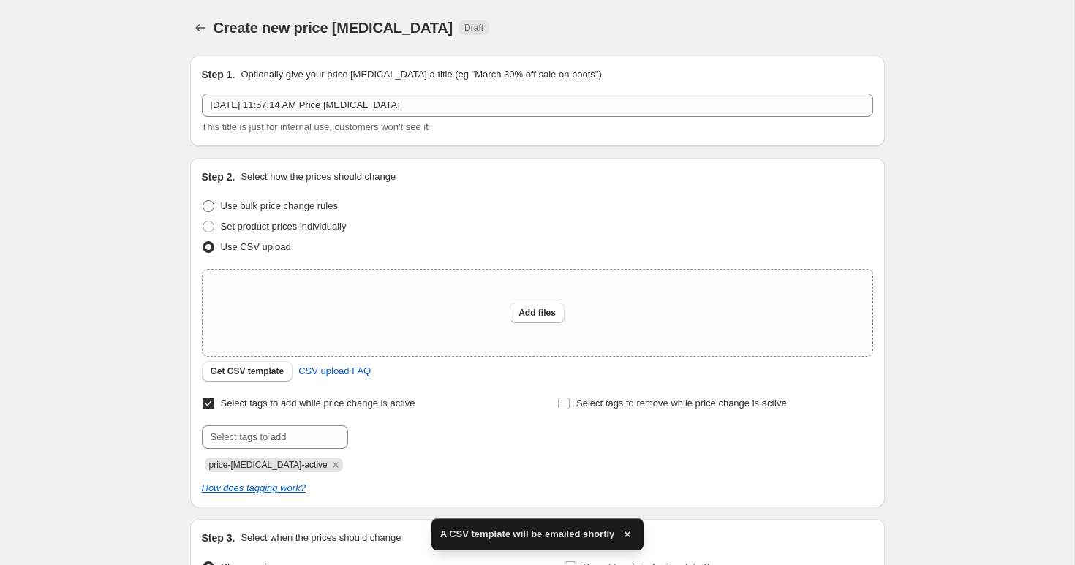
click at [244, 209] on span "Use bulk price change rules" at bounding box center [279, 205] width 117 height 11
click at [203, 201] on input "Use bulk price change rules" at bounding box center [203, 200] width 1 height 1
radio input "true"
select select "collection"
select select "percentage"
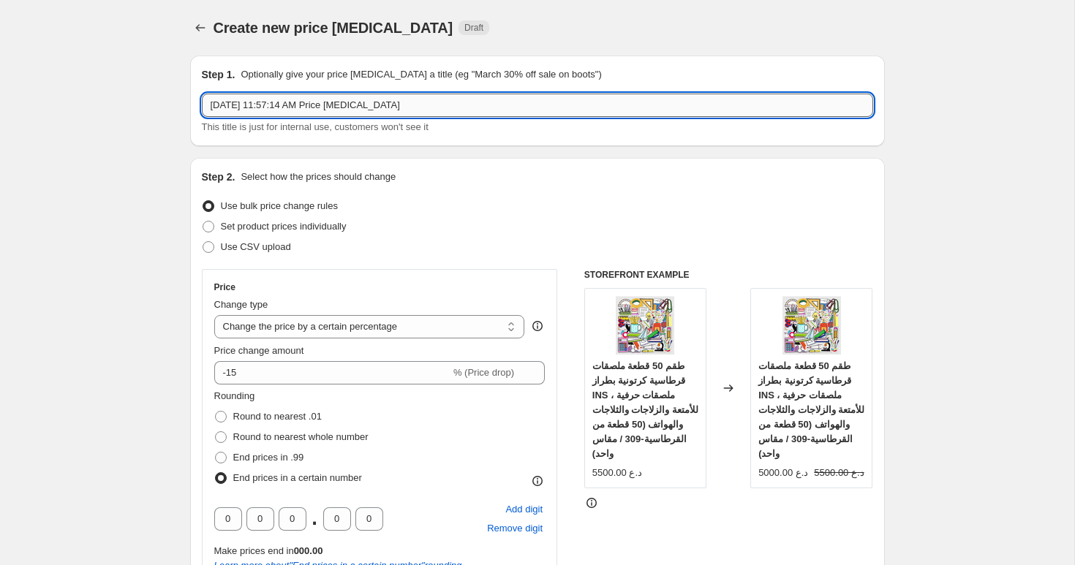
click at [439, 106] on input "Sep 24, 2025, 11:57:14 AM Price change job" at bounding box center [537, 105] width 671 height 23
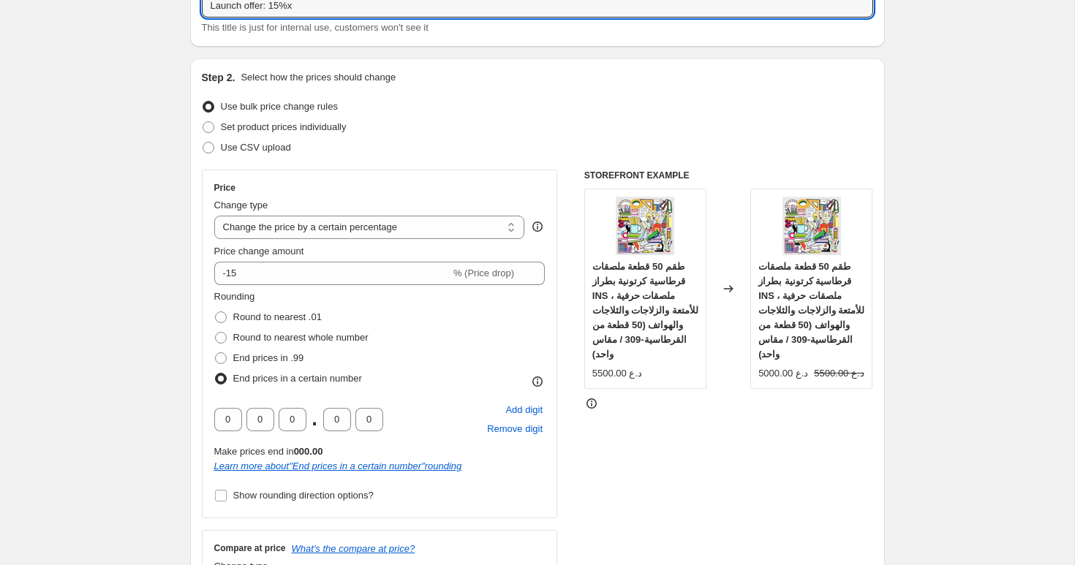
scroll to position [18, 0]
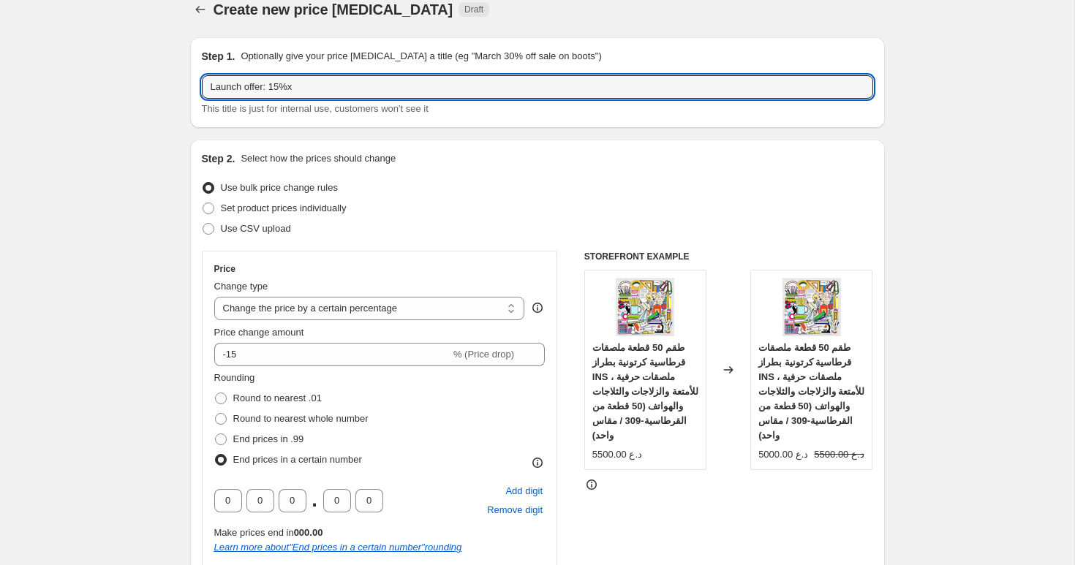
type input "Launch offer: 15%"
click at [576, 187] on div "Use bulk price change rules" at bounding box center [537, 188] width 671 height 20
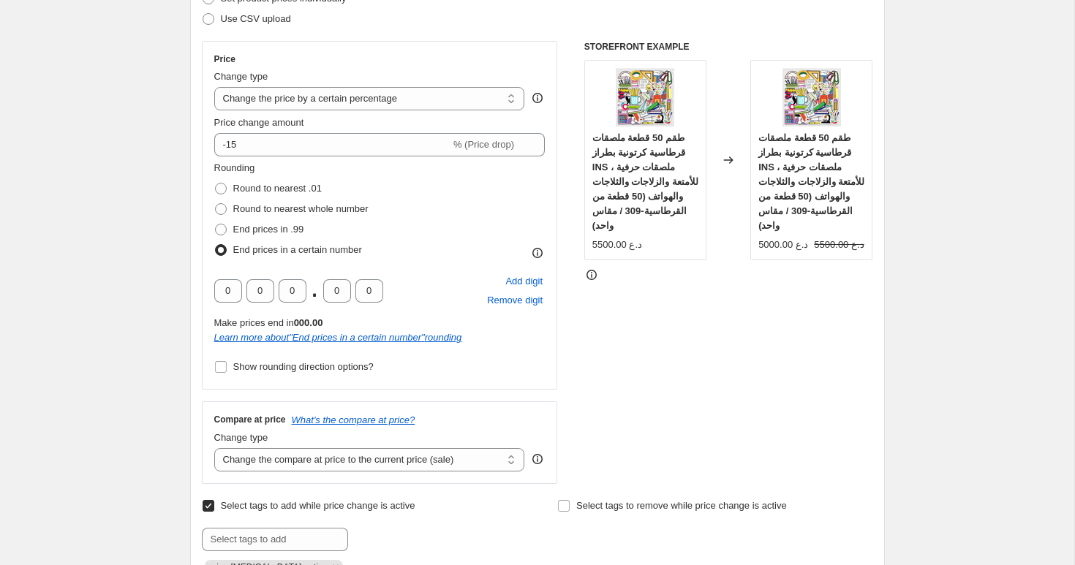
scroll to position [232, 0]
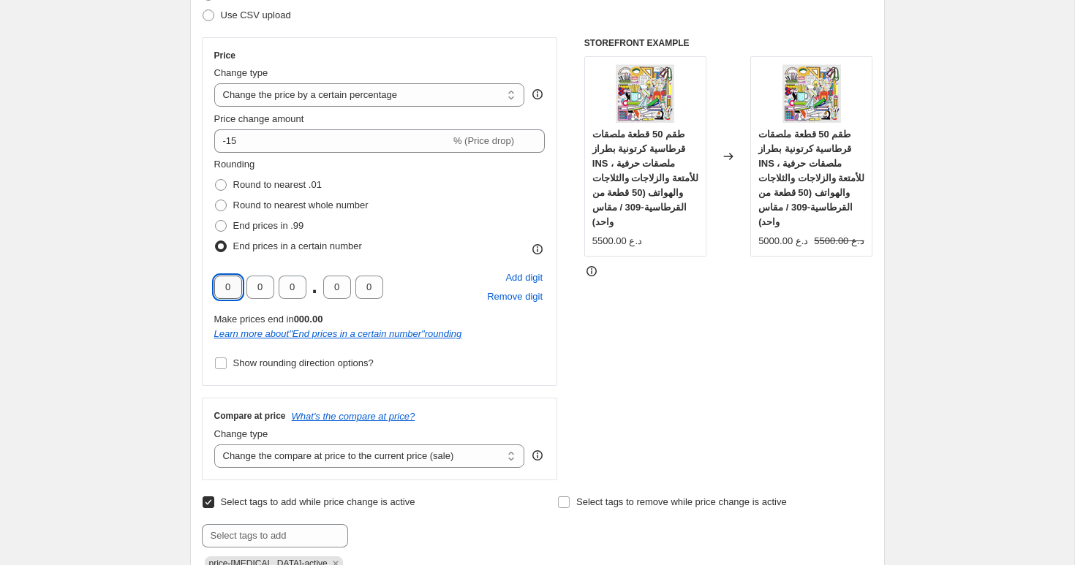
click at [236, 286] on input "0" at bounding box center [228, 287] width 28 height 23
type input "5"
click at [718, 380] on div "STOREFRONT EXAMPLE طقم 50 قطعة ملصقات قرطاسية كرتونية بطراز INS ، ملصقات حرفية …" at bounding box center [728, 258] width 289 height 443
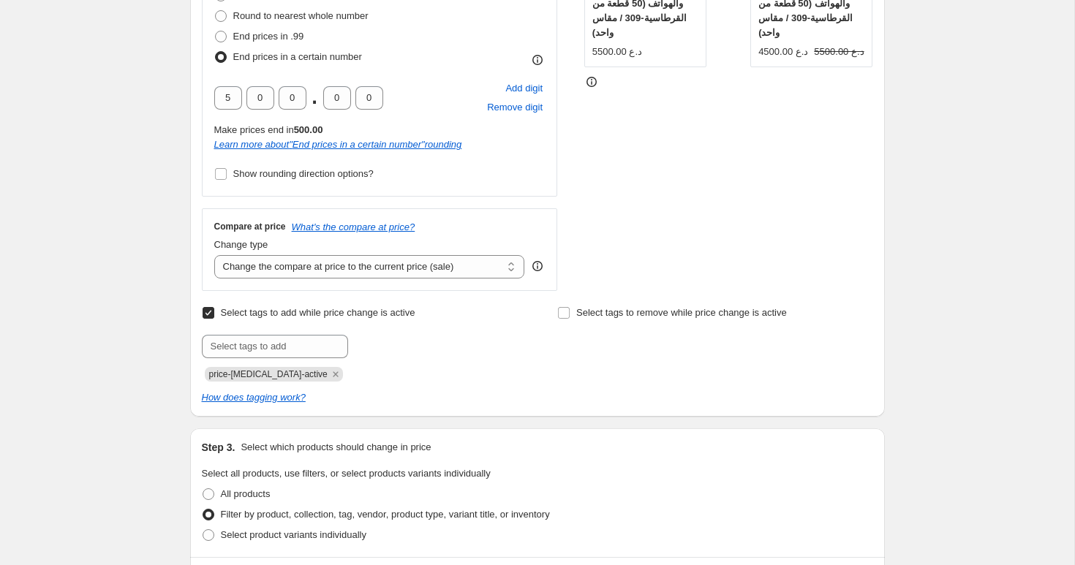
scroll to position [313, 0]
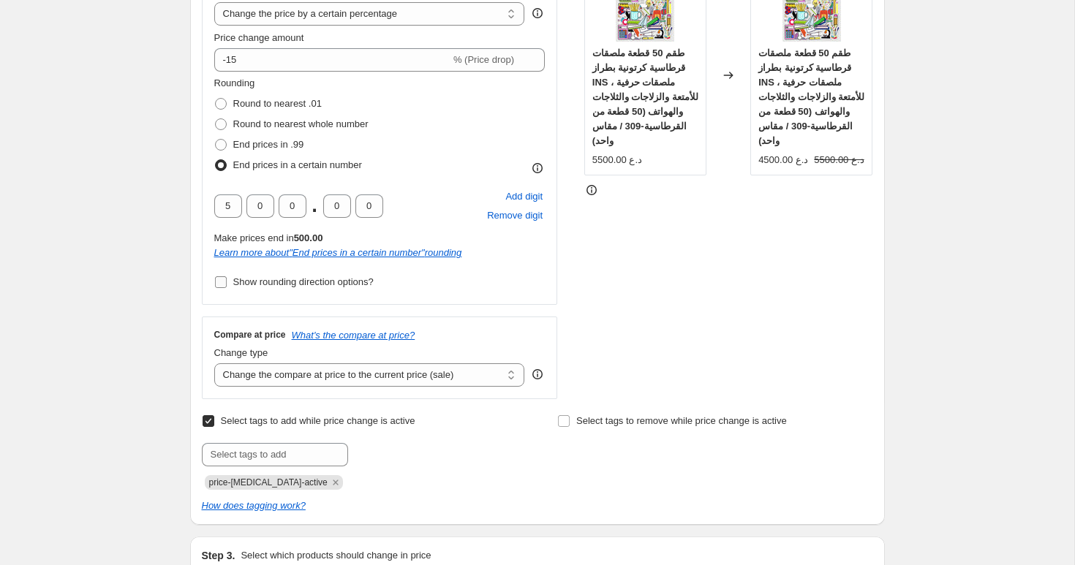
click at [302, 285] on span "Show rounding direction options?" at bounding box center [303, 281] width 140 height 11
click at [227, 285] on input "Show rounding direction options?" at bounding box center [221, 282] width 12 height 12
checkbox input "true"
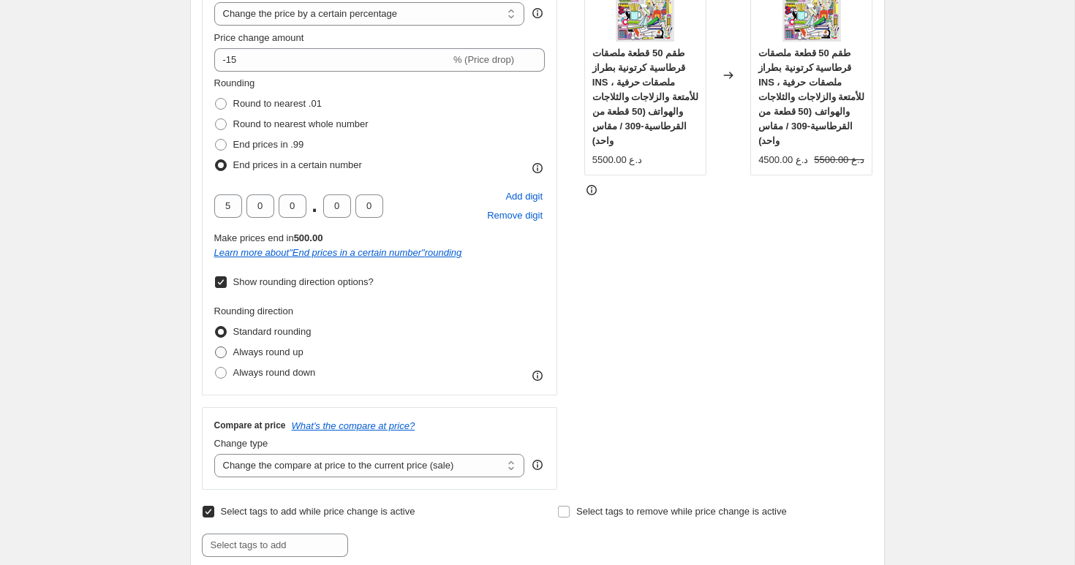
click at [266, 353] on span "Always round up" at bounding box center [268, 352] width 70 height 11
click at [216, 347] on input "Always round up" at bounding box center [215, 347] width 1 height 1
radio input "true"
click at [263, 369] on span "Always round down" at bounding box center [274, 372] width 83 height 11
click at [216, 368] on input "Always round down" at bounding box center [215, 367] width 1 height 1
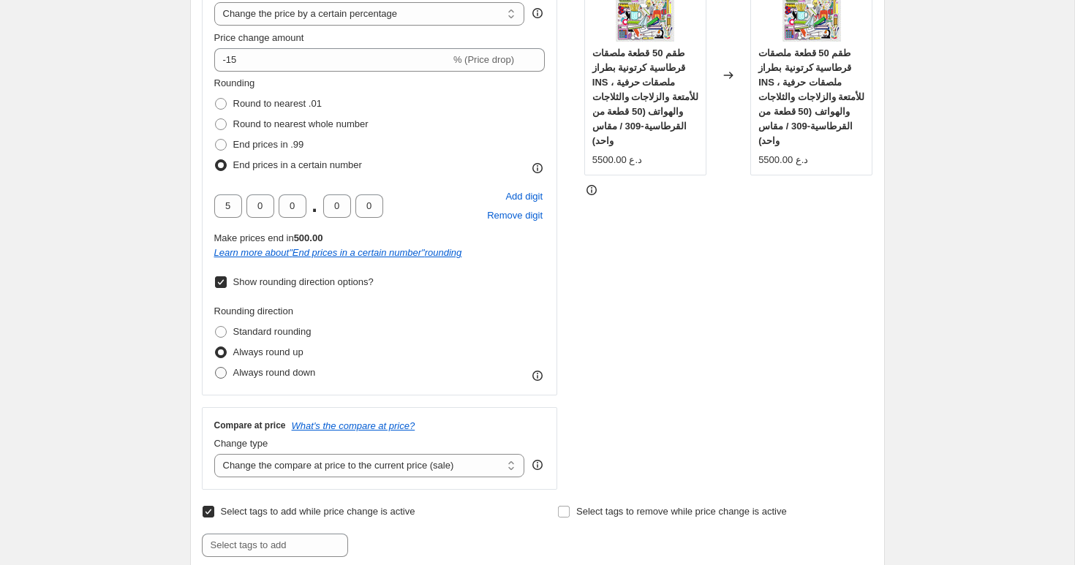
radio input "true"
click at [266, 354] on span "Always round up" at bounding box center [268, 352] width 70 height 11
click at [216, 347] on input "Always round up" at bounding box center [215, 347] width 1 height 1
radio input "true"
click at [268, 336] on span "Standard rounding" at bounding box center [272, 331] width 78 height 11
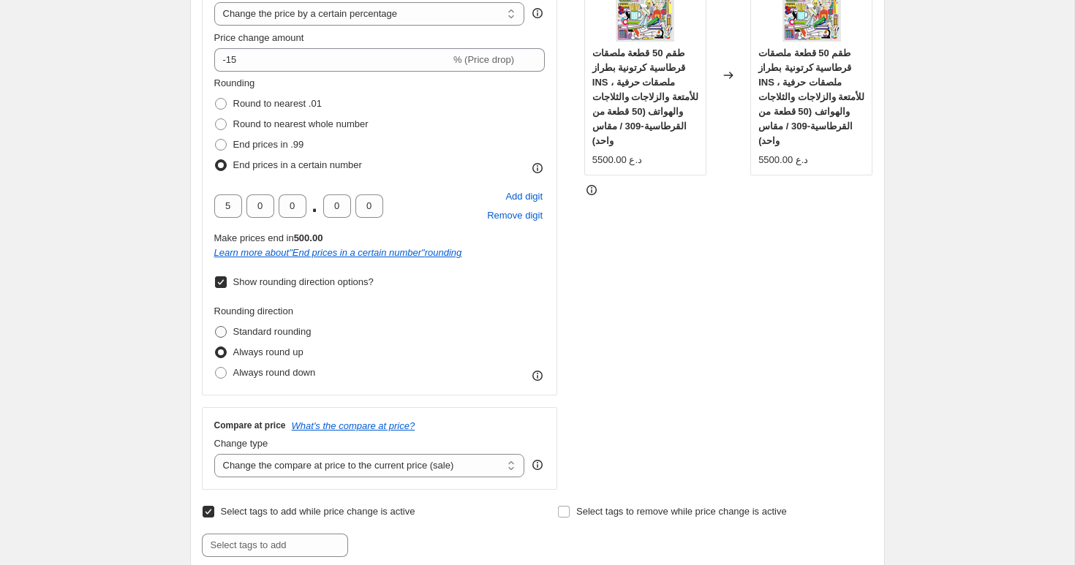
click at [216, 327] on input "Standard rounding" at bounding box center [215, 326] width 1 height 1
radio input "true"
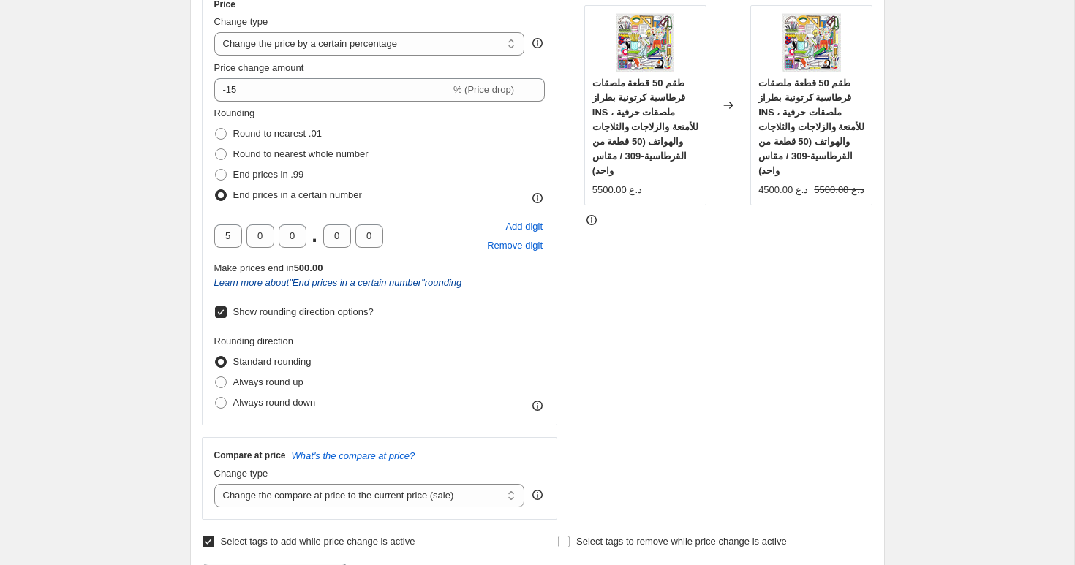
scroll to position [287, 0]
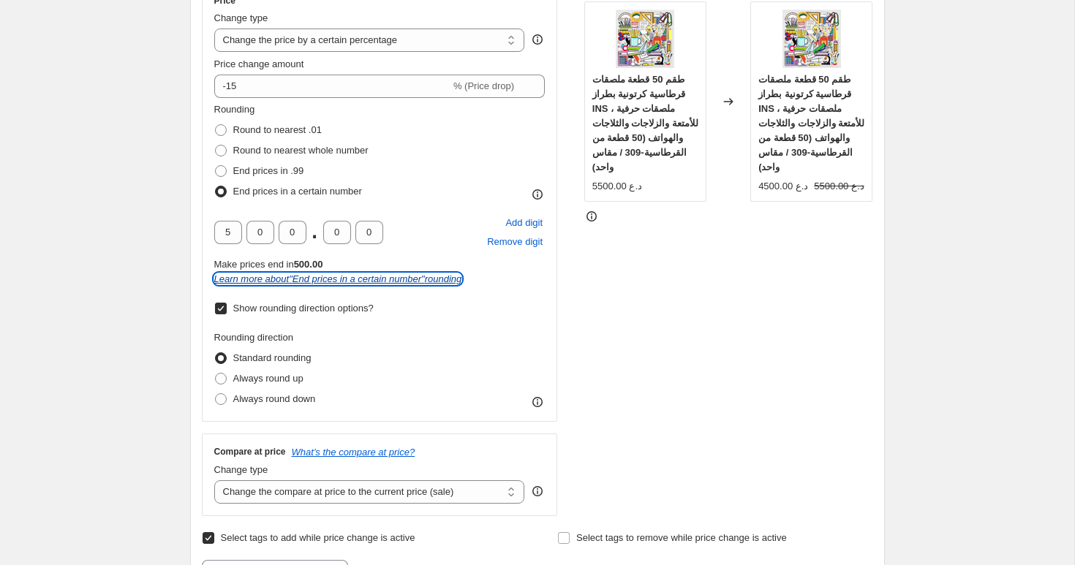
click at [401, 276] on icon "Learn more about " End prices in a certain number " rounding" at bounding box center [338, 279] width 248 height 11
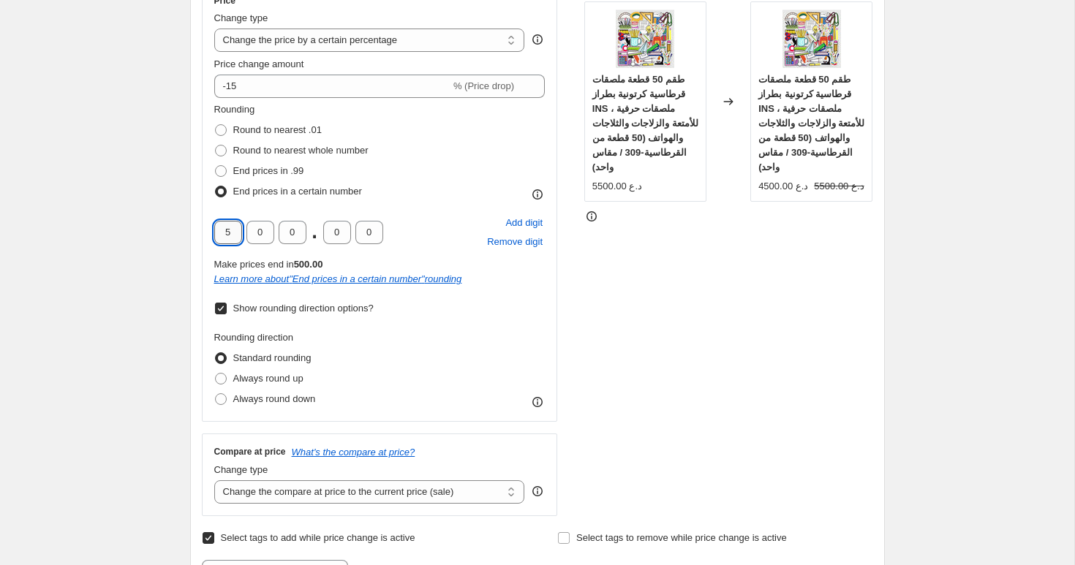
click at [232, 236] on input "5" at bounding box center [228, 232] width 28 height 23
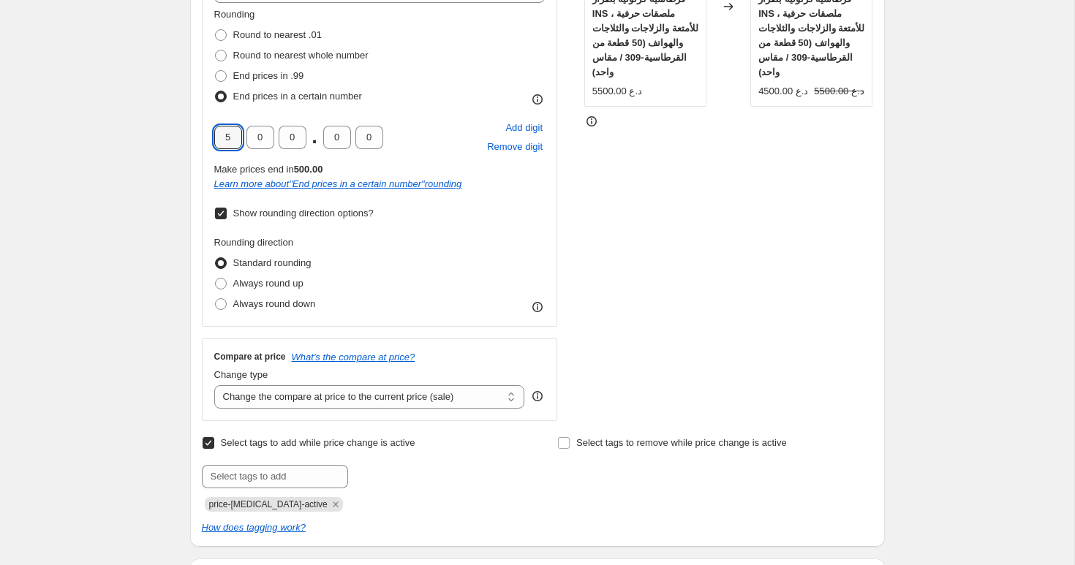
scroll to position [391, 0]
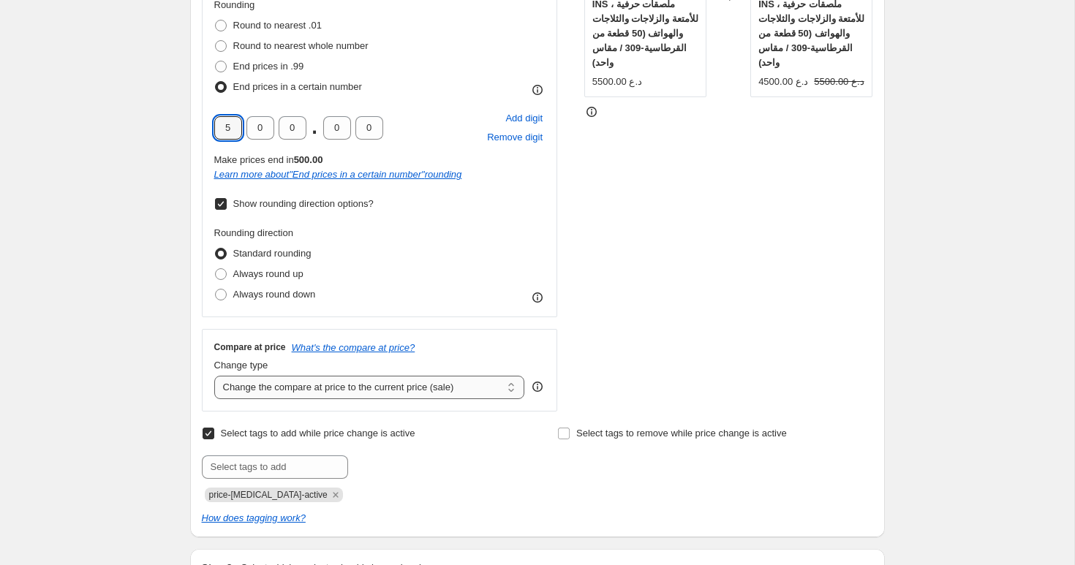
click at [481, 383] on select "Change the compare at price to the current price (sale) Change the compare at p…" at bounding box center [369, 387] width 311 height 23
click at [510, 388] on select "Change the compare at price to the current price (sale) Change the compare at p…" at bounding box center [369, 387] width 311 height 23
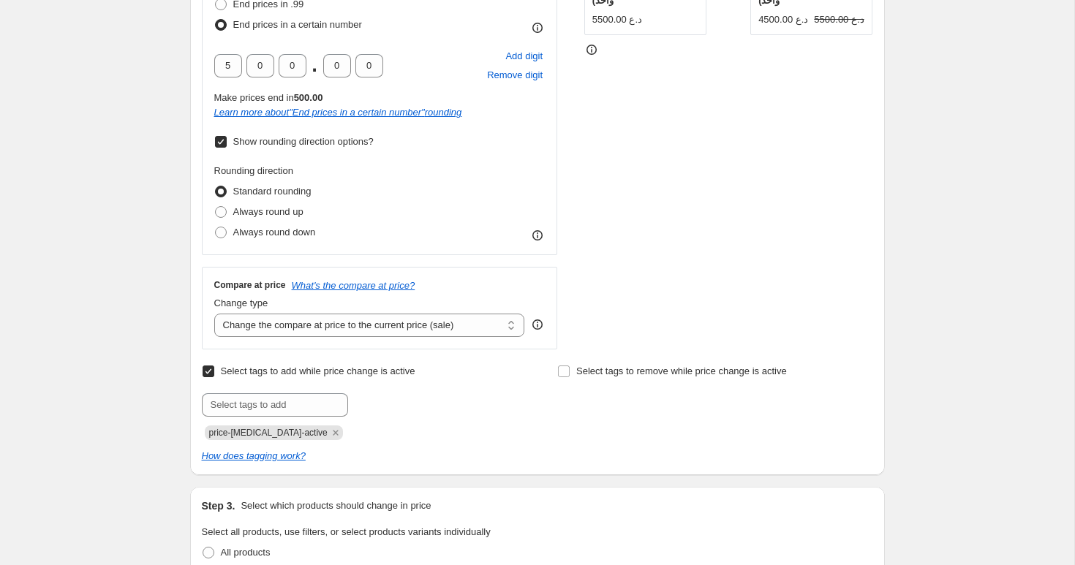
scroll to position [484, 0]
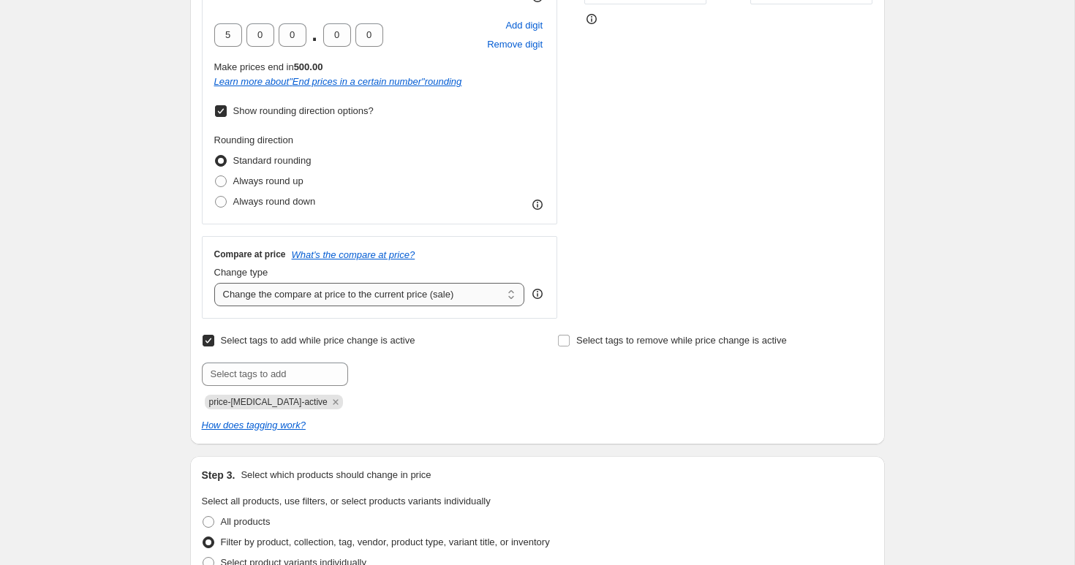
click at [448, 292] on select "Change the compare at price to the current price (sale) Change the compare at p…" at bounding box center [369, 294] width 311 height 23
click at [214, 283] on select "Change the compare at price to the current price (sale) Change the compare at p…" at bounding box center [369, 294] width 311 height 23
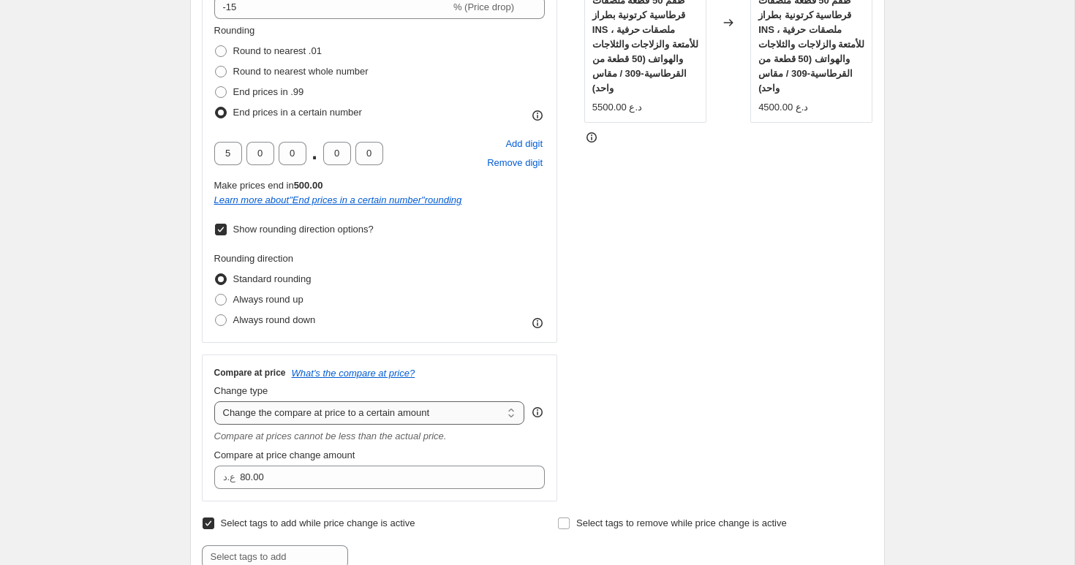
scroll to position [435, 0]
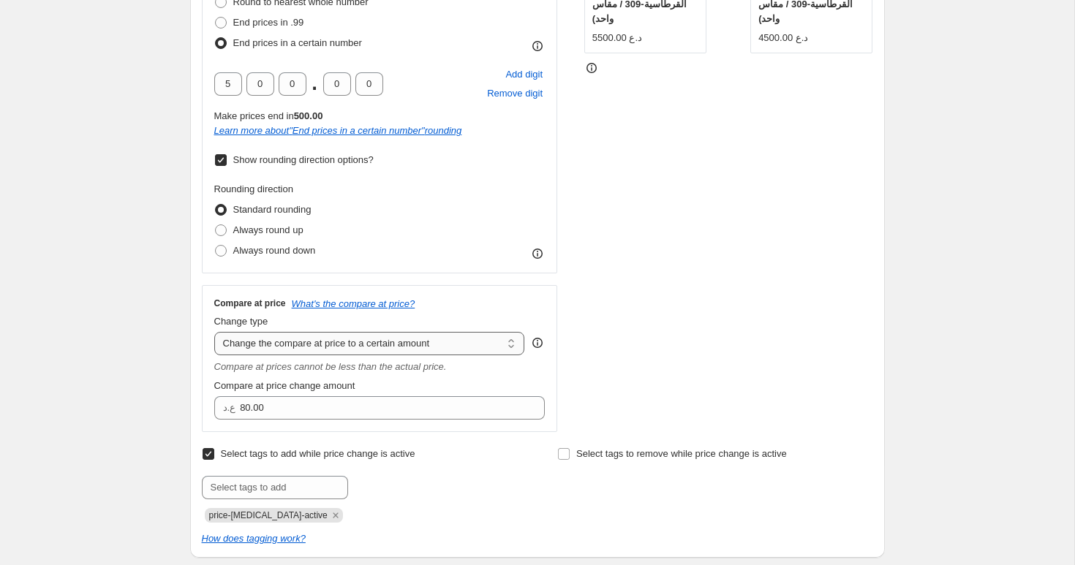
click at [410, 336] on select "Change the compare at price to the current price (sale) Change the compare at p…" at bounding box center [369, 343] width 311 height 23
click at [214, 332] on select "Change the compare at price to the current price (sale) Change the compare at p…" at bounding box center [369, 343] width 311 height 23
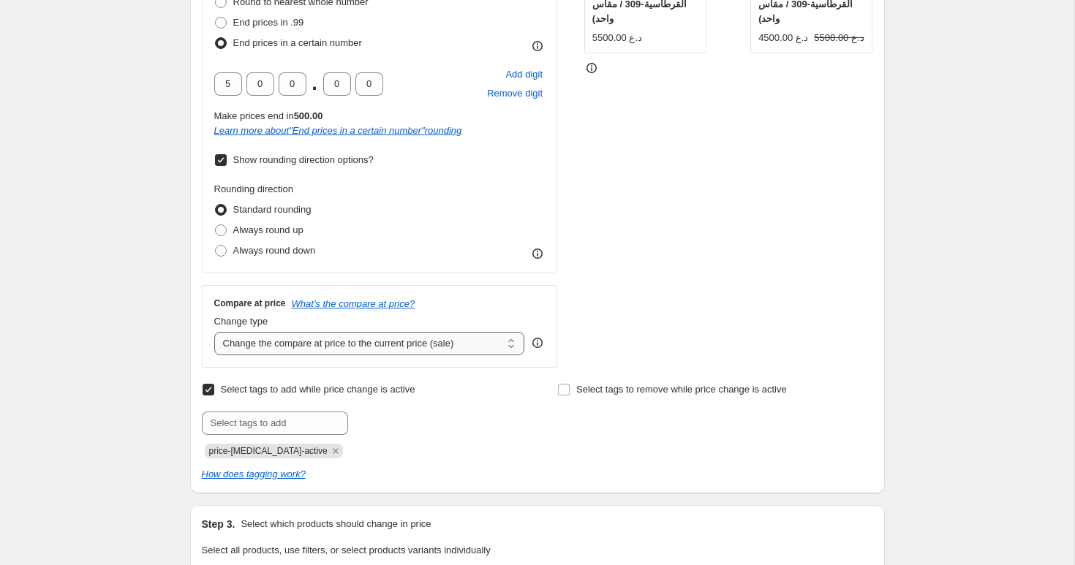
click at [424, 332] on select "Change the compare at price to the current price (sale) Change the compare at p…" at bounding box center [369, 343] width 311 height 23
click at [214, 332] on select "Change the compare at price to the current price (sale) Change the compare at p…" at bounding box center [369, 343] width 311 height 23
click at [391, 343] on select "Change the compare at price to the current price (sale) Change the compare at p…" at bounding box center [369, 343] width 311 height 23
click at [214, 332] on select "Change the compare at price to the current price (sale) Change the compare at p…" at bounding box center [369, 343] width 311 height 23
click at [390, 335] on select "Change the compare at price to the current price (sale) Change the compare at p…" at bounding box center [369, 343] width 311 height 23
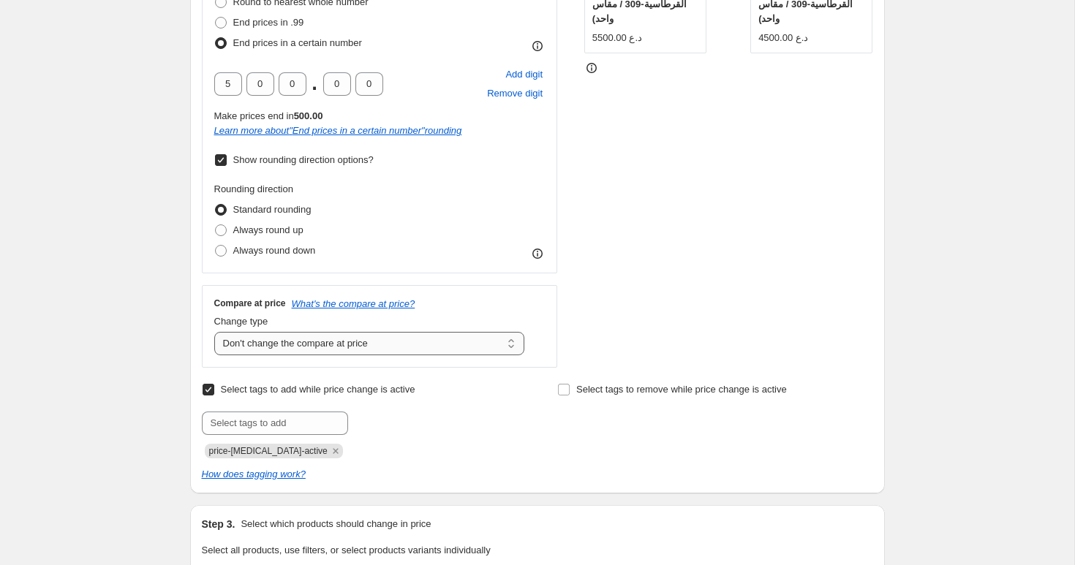
click at [214, 332] on select "Change the compare at price to the current price (sale) Change the compare at p…" at bounding box center [369, 343] width 311 height 23
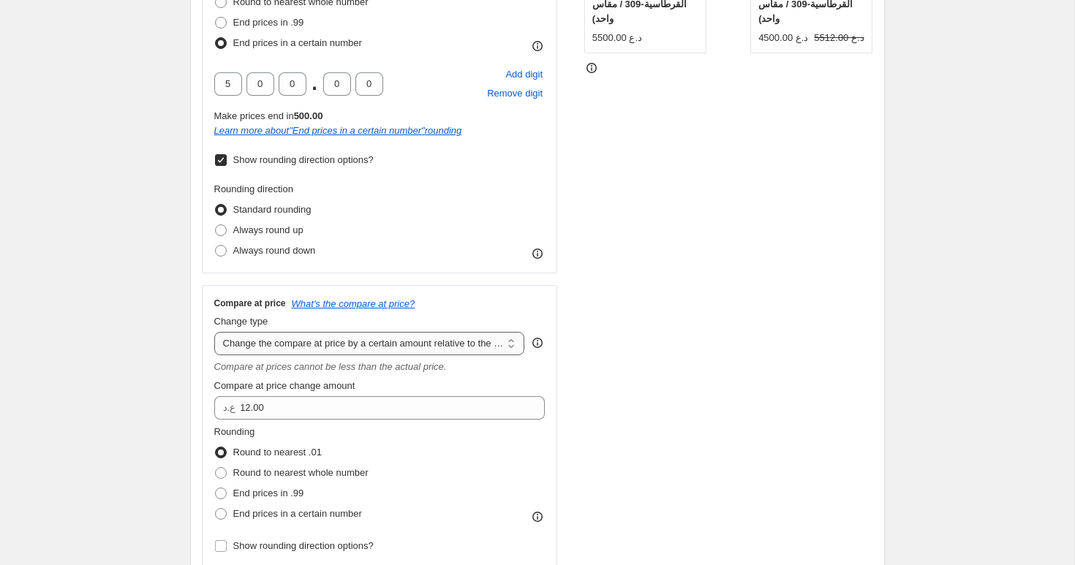
click at [400, 345] on select "Change the compare at price to the current price (sale) Change the compare at p…" at bounding box center [369, 343] width 311 height 23
select select "percentage"
click at [214, 332] on select "Change the compare at price to the current price (sale) Change the compare at p…" at bounding box center [369, 343] width 311 height 23
type input "-15"
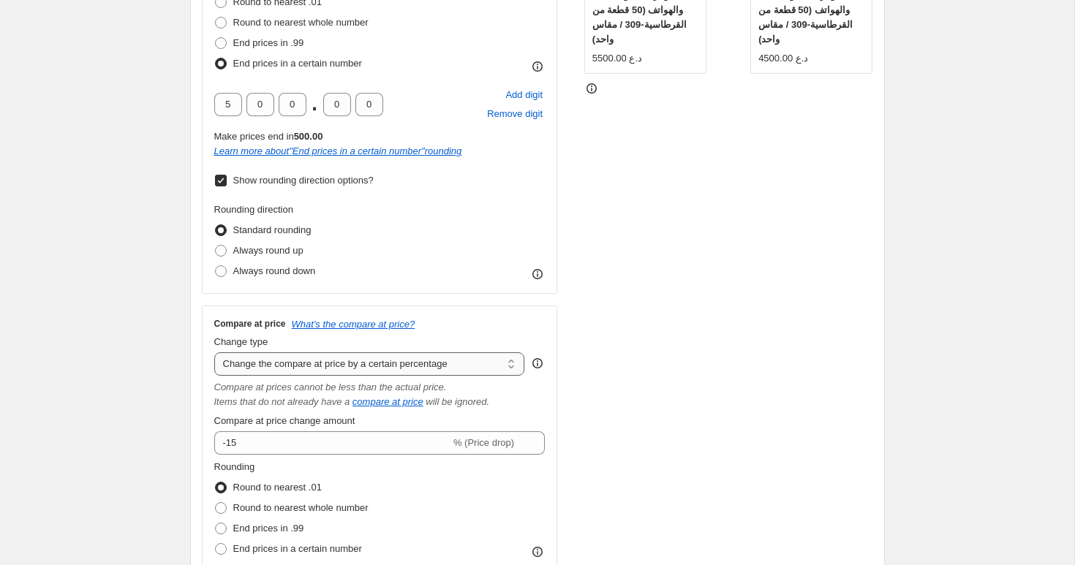
scroll to position [398, 0]
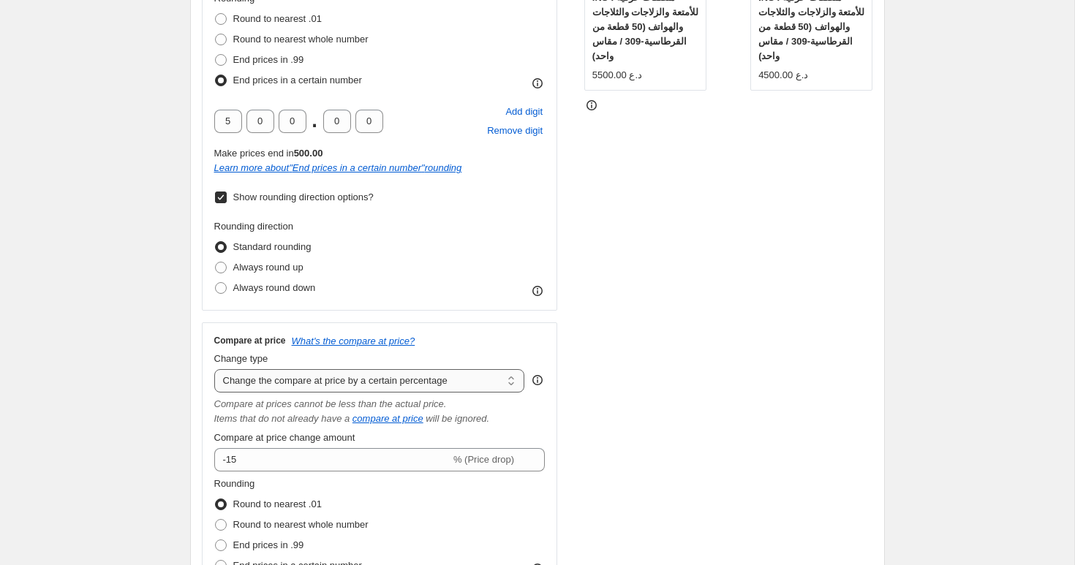
click at [390, 388] on select "Change the compare at price to the current price (sale) Change the compare at p…" at bounding box center [369, 380] width 311 height 23
select select "by"
click at [214, 369] on select "Change the compare at price to the current price (sale) Change the compare at p…" at bounding box center [369, 380] width 311 height 23
type input "-10.00"
click at [403, 379] on select "Change the compare at price to the current price (sale) Change the compare at p…" at bounding box center [369, 380] width 311 height 23
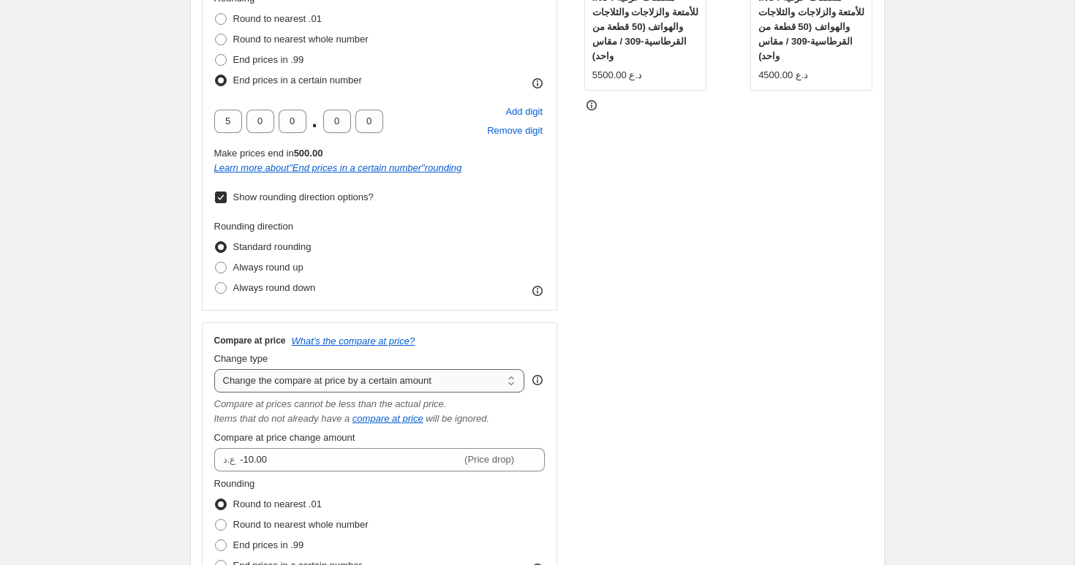
select select "to"
click at [214, 369] on select "Change the compare at price to the current price (sale) Change the compare at p…" at bounding box center [369, 380] width 311 height 23
type input "80.00"
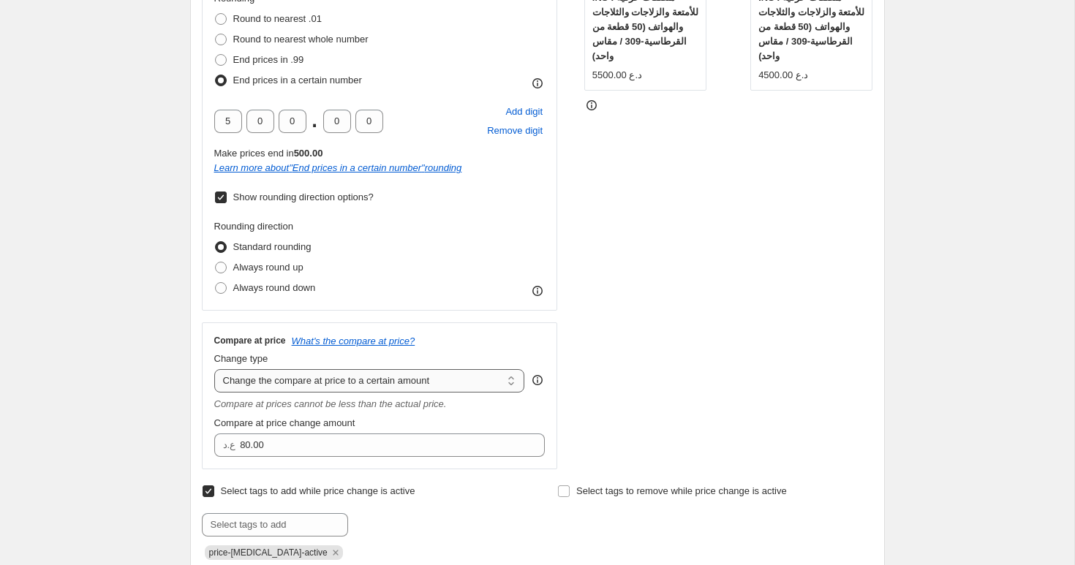
click at [404, 379] on select "Change the compare at price to the current price (sale) Change the compare at p…" at bounding box center [369, 380] width 311 height 23
select select "ep"
click at [214, 369] on select "Change the compare at price to the current price (sale) Change the compare at p…" at bounding box center [369, 380] width 311 height 23
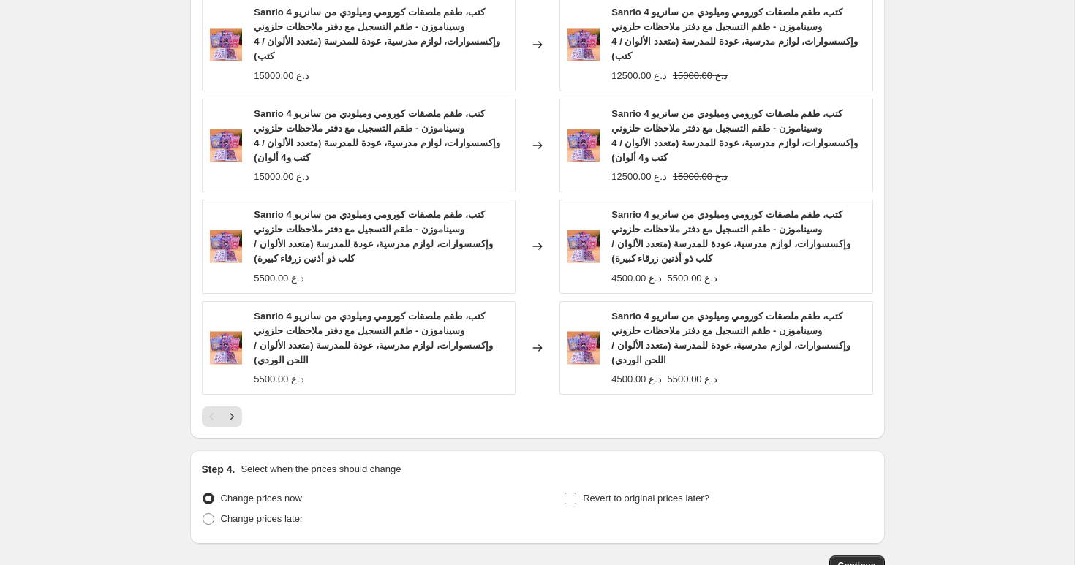
scroll to position [1445, 0]
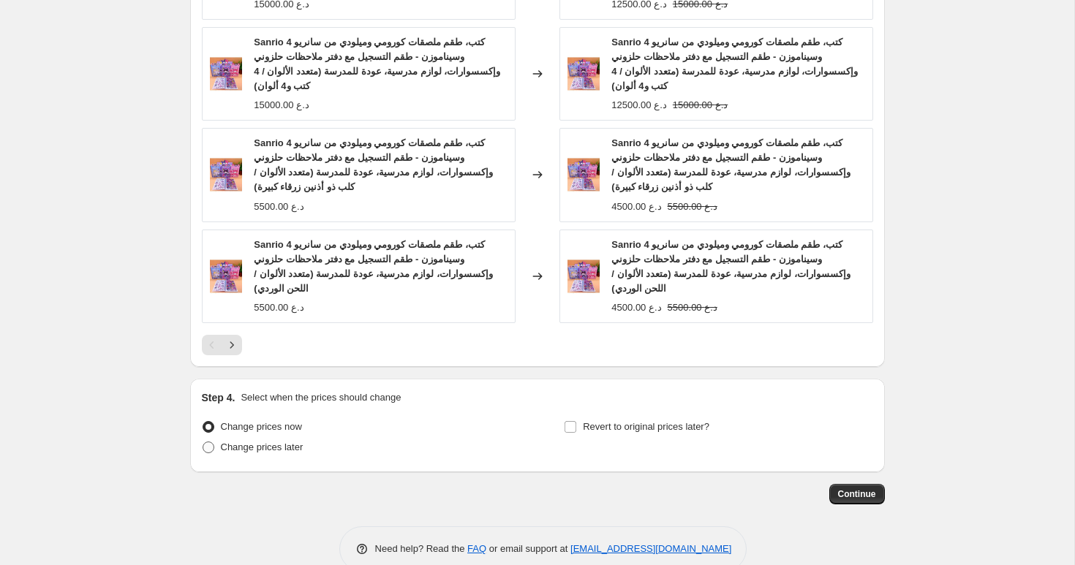
click at [252, 451] on span "Change prices later" at bounding box center [262, 447] width 83 height 11
click at [203, 443] on input "Change prices later" at bounding box center [203, 442] width 1 height 1
radio input "true"
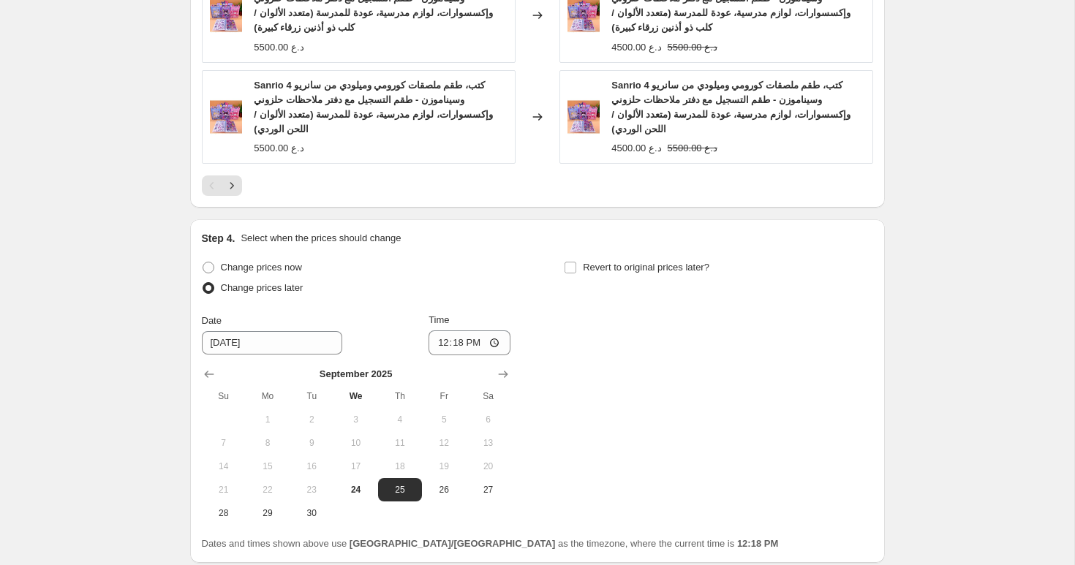
scroll to position [1633, 0]
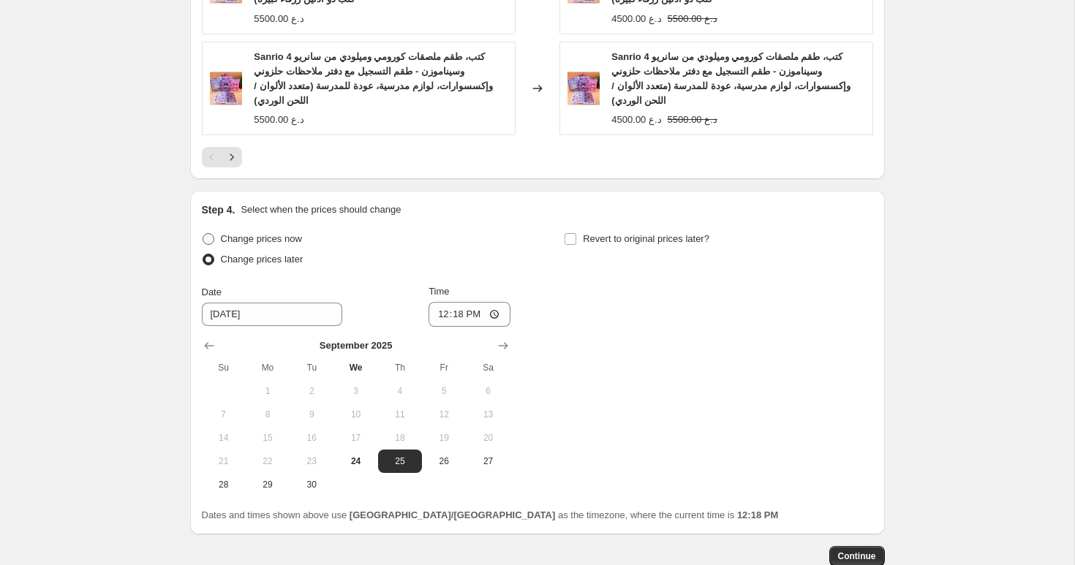
click at [260, 245] on span "Change prices now" at bounding box center [261, 239] width 81 height 15
click at [203, 234] on input "Change prices now" at bounding box center [203, 233] width 1 height 1
radio input "true"
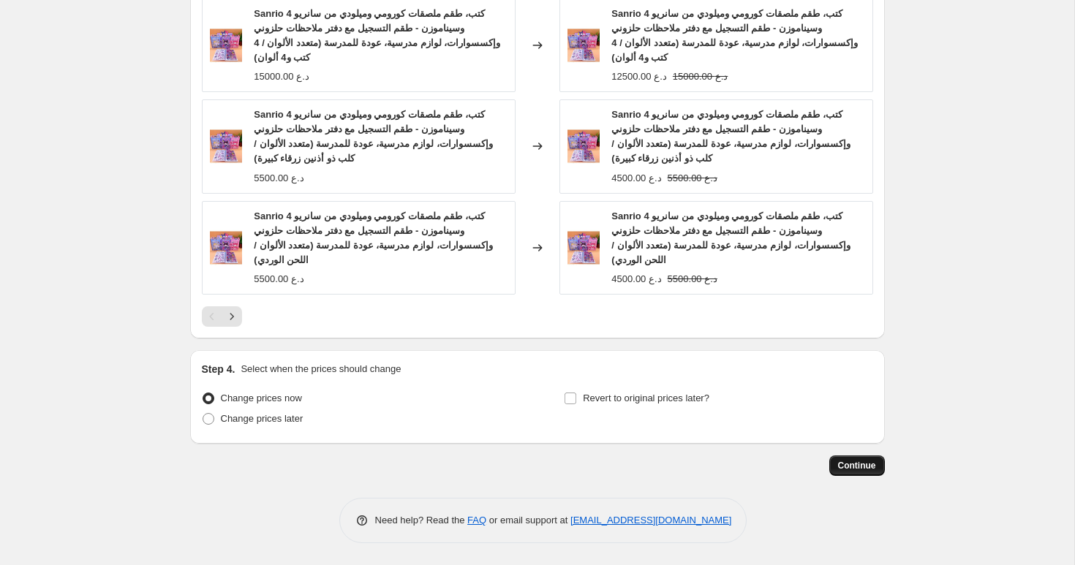
click at [854, 464] on span "Continue" at bounding box center [857, 466] width 38 height 12
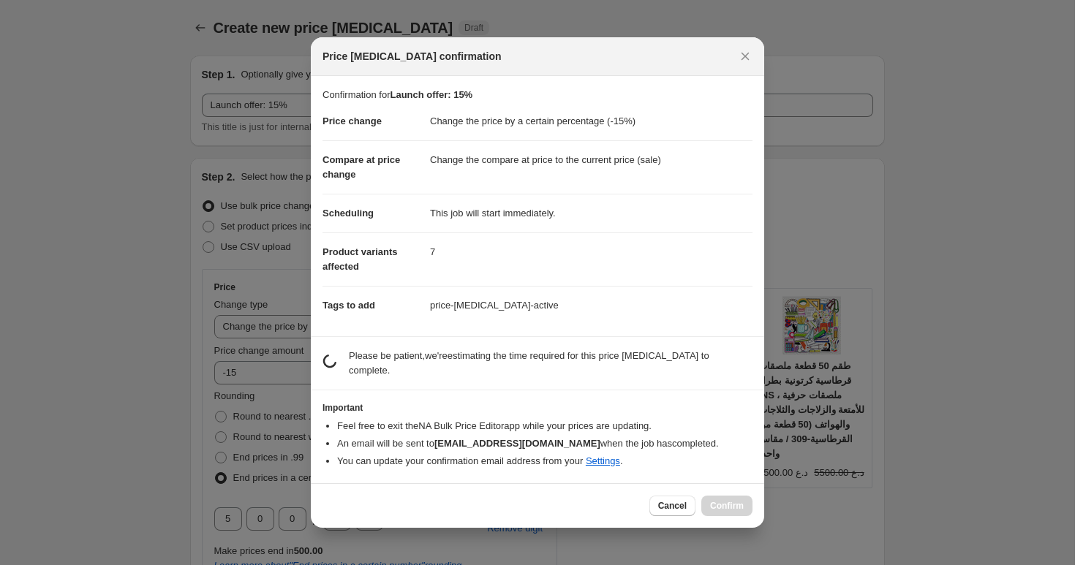
scroll to position [0, 0]
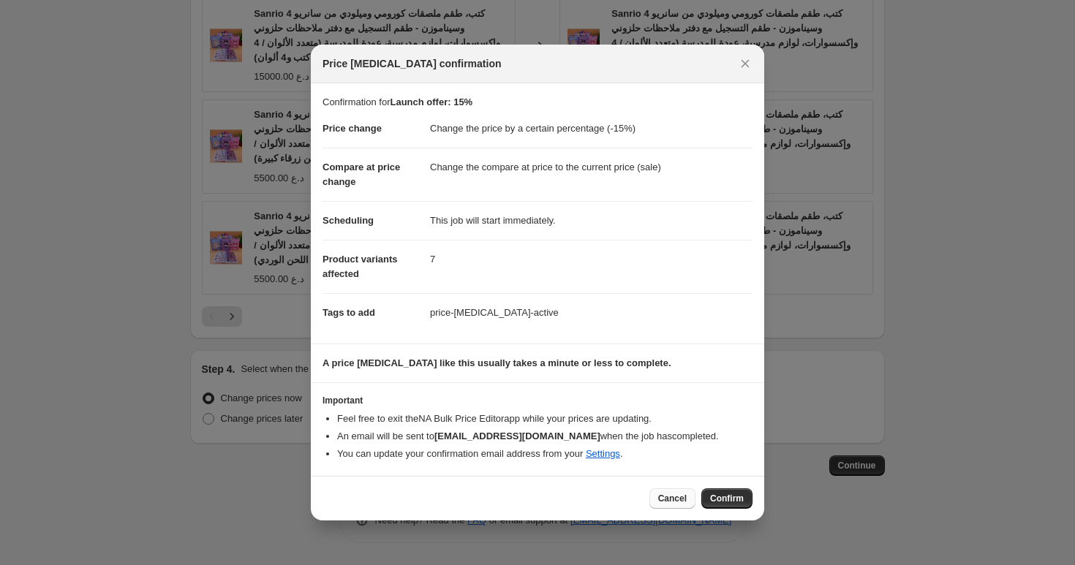
click at [674, 500] on span "Cancel" at bounding box center [672, 499] width 29 height 12
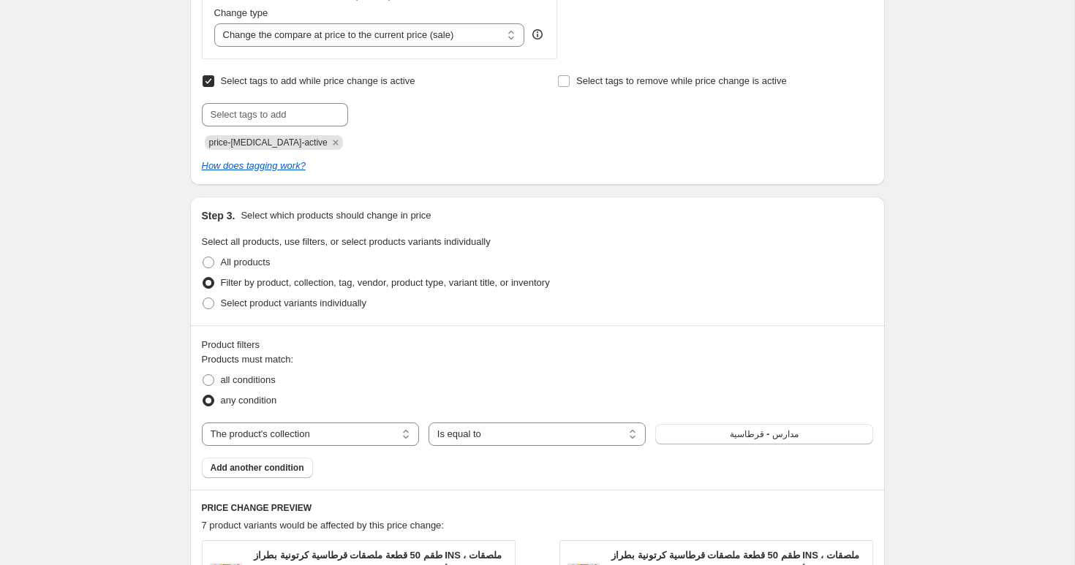
scroll to position [742, 0]
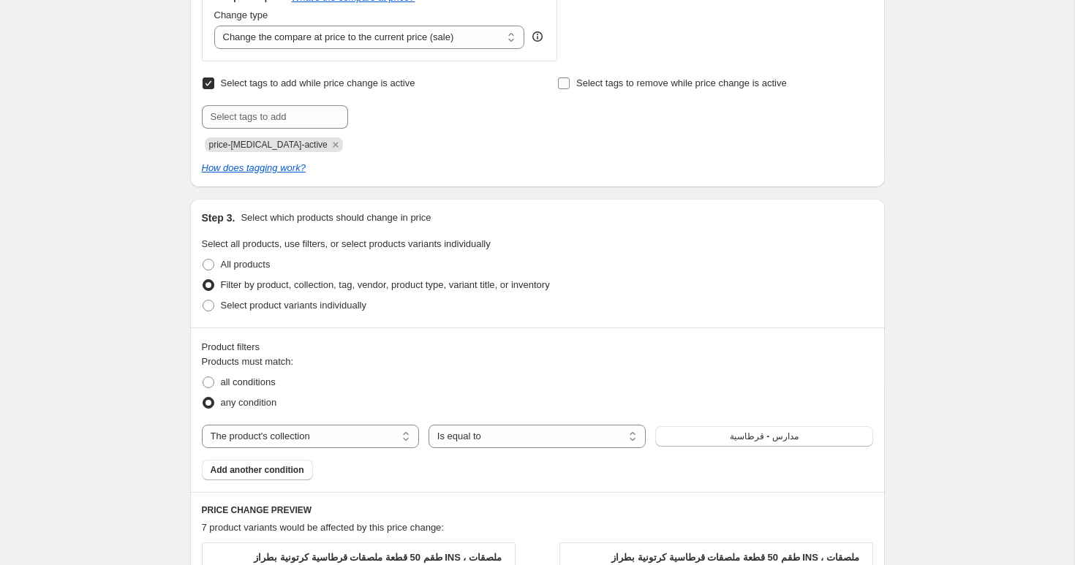
click at [576, 86] on span "Select tags to remove while price change is active" at bounding box center [681, 83] width 211 height 11
click at [570, 86] on input "Select tags to remove while price change is active" at bounding box center [564, 84] width 12 height 12
click at [594, 89] on span "Select tags to remove while price change is active" at bounding box center [681, 83] width 211 height 15
click at [570, 89] on input "Select tags to remove while price change is active" at bounding box center [564, 84] width 12 height 12
checkbox input "false"
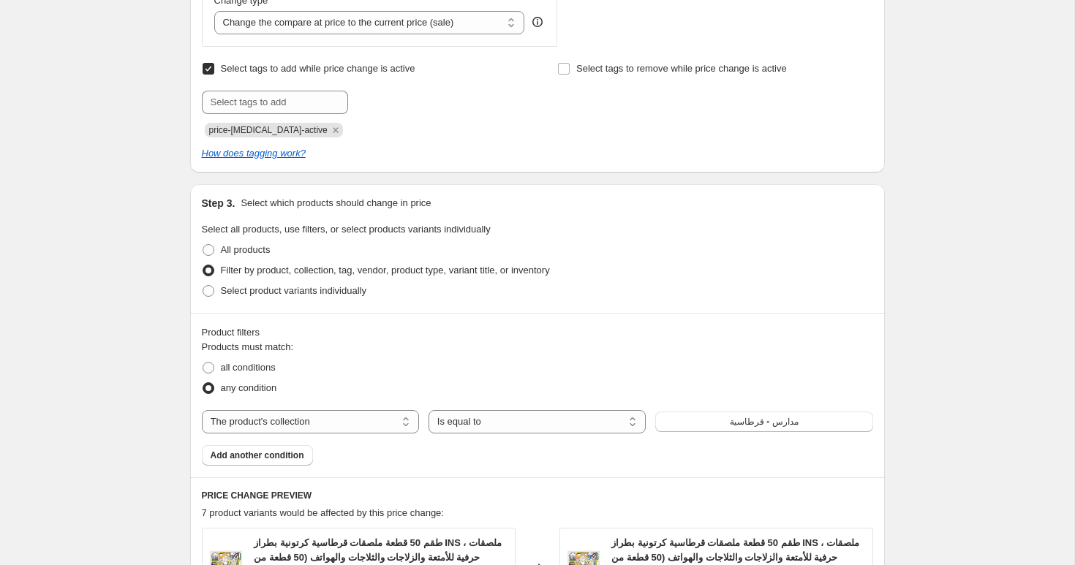
scroll to position [757, 0]
click at [299, 154] on icon "How does tagging work?" at bounding box center [254, 152] width 104 height 11
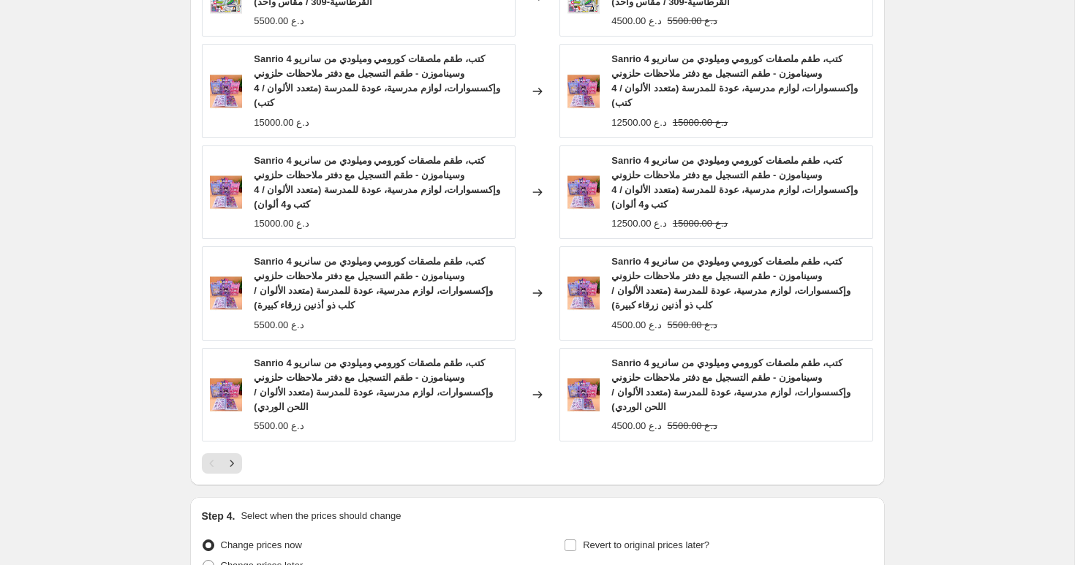
scroll to position [1474, 0]
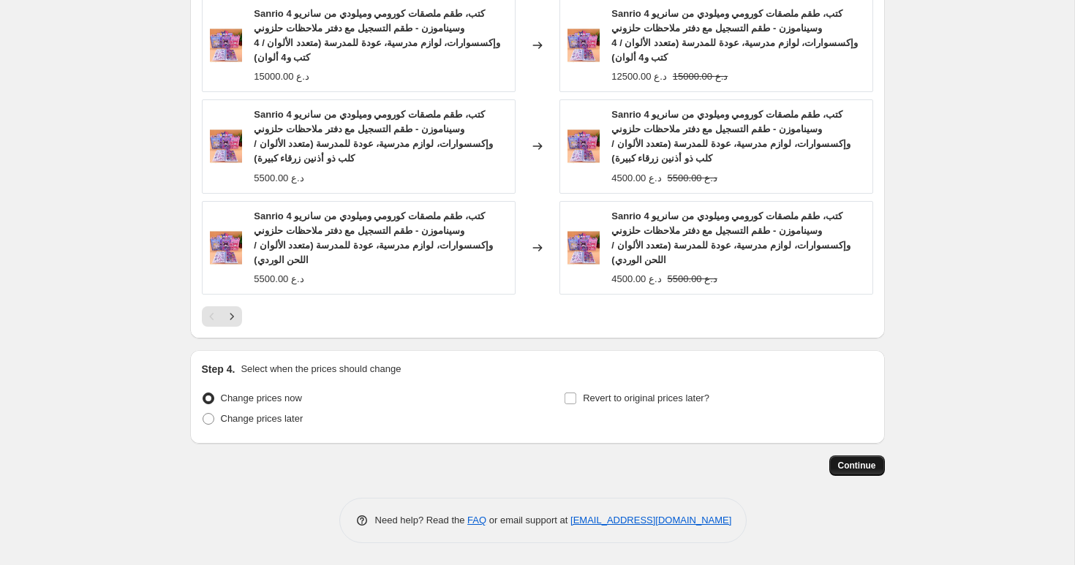
click at [861, 473] on button "Continue" at bounding box center [857, 466] width 56 height 20
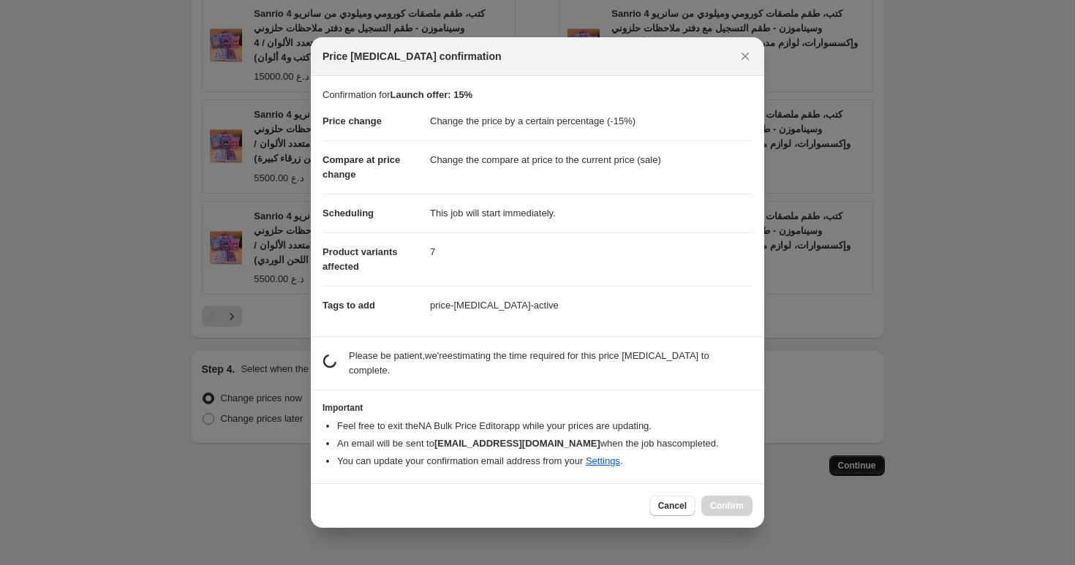
scroll to position [0, 0]
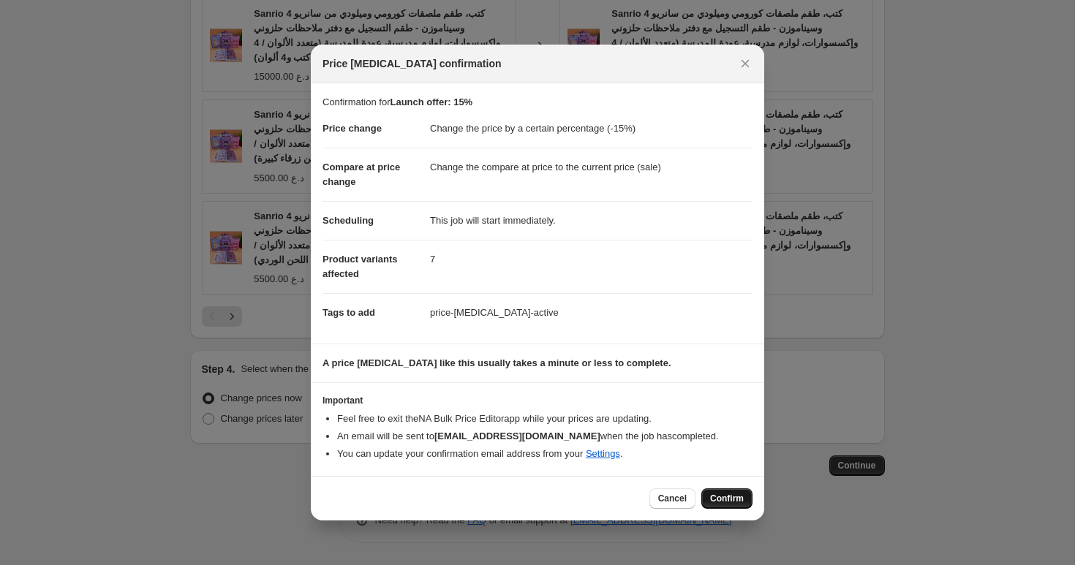
click at [729, 497] on span "Confirm" at bounding box center [727, 499] width 34 height 12
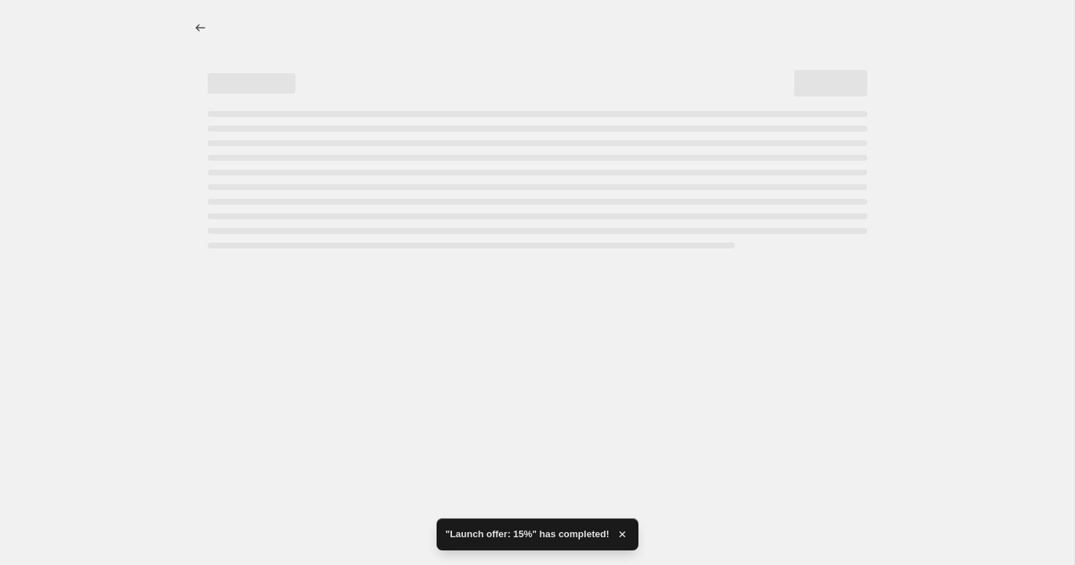
select select "percentage"
select select "collection"
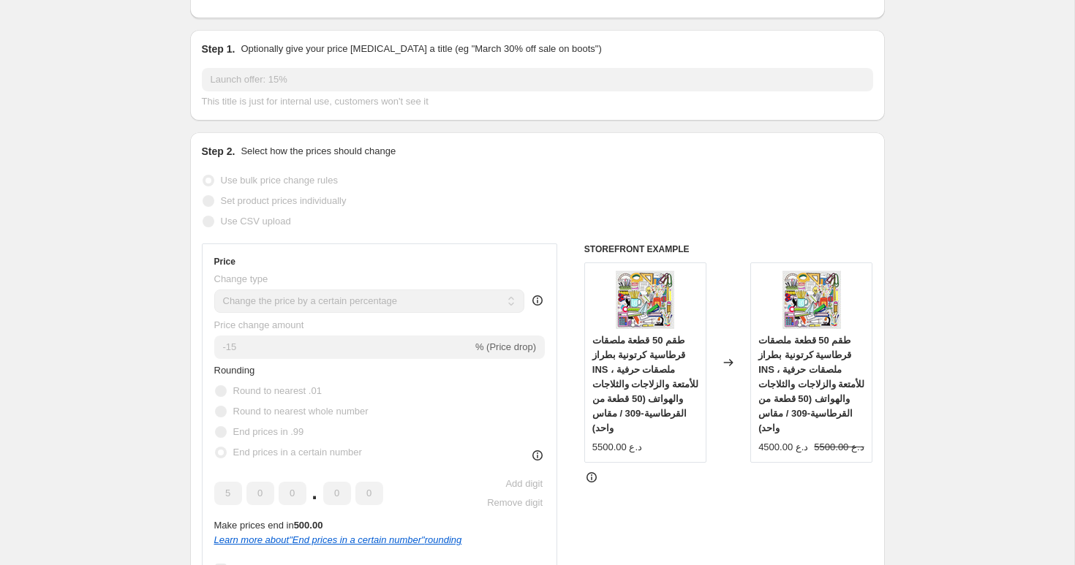
scroll to position [105, 0]
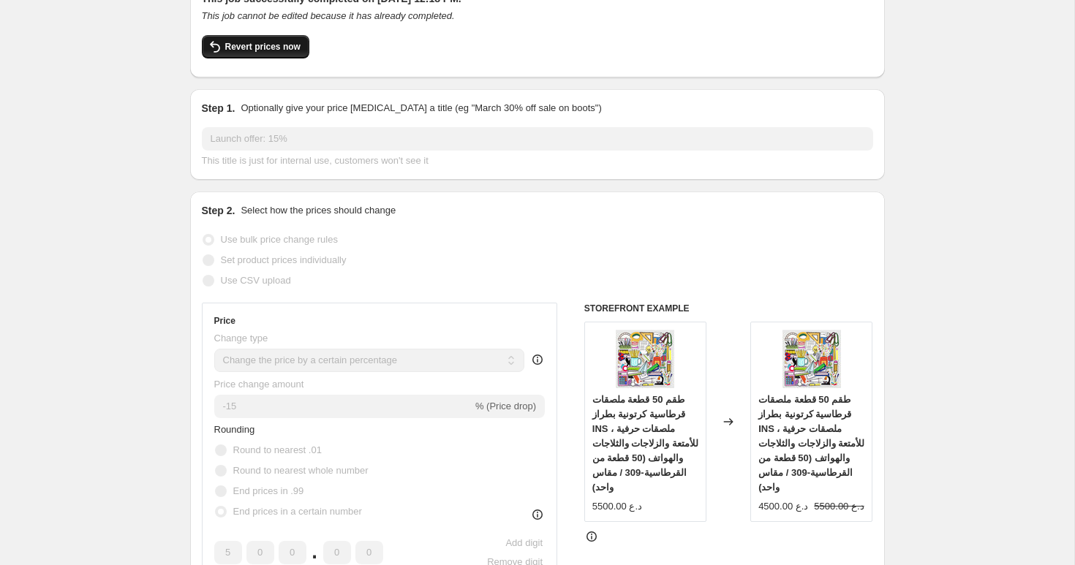
click at [263, 50] on span "Revert prices now" at bounding box center [262, 47] width 75 height 12
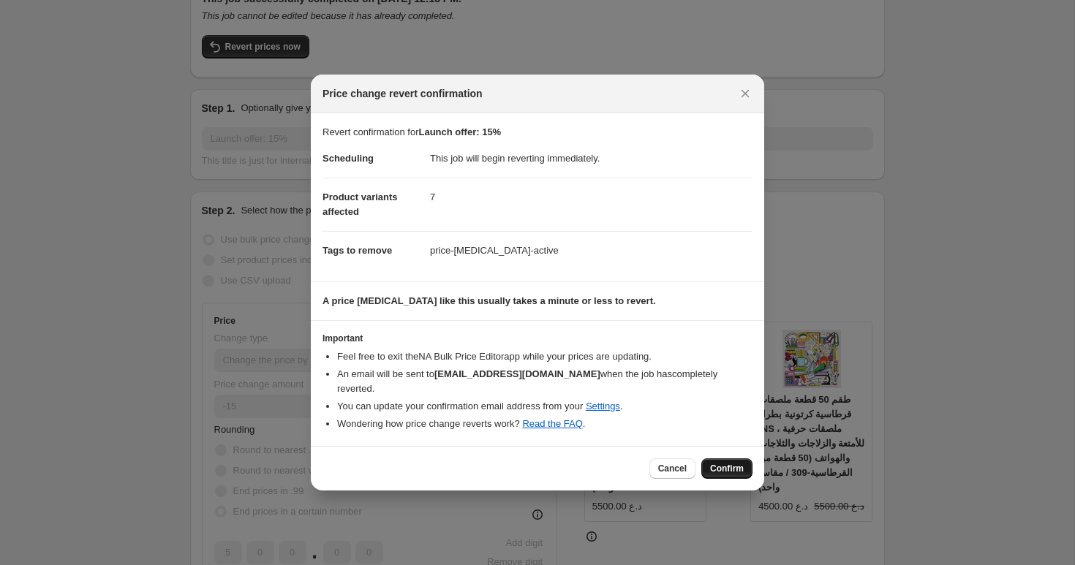
click at [728, 468] on span "Confirm" at bounding box center [727, 469] width 34 height 12
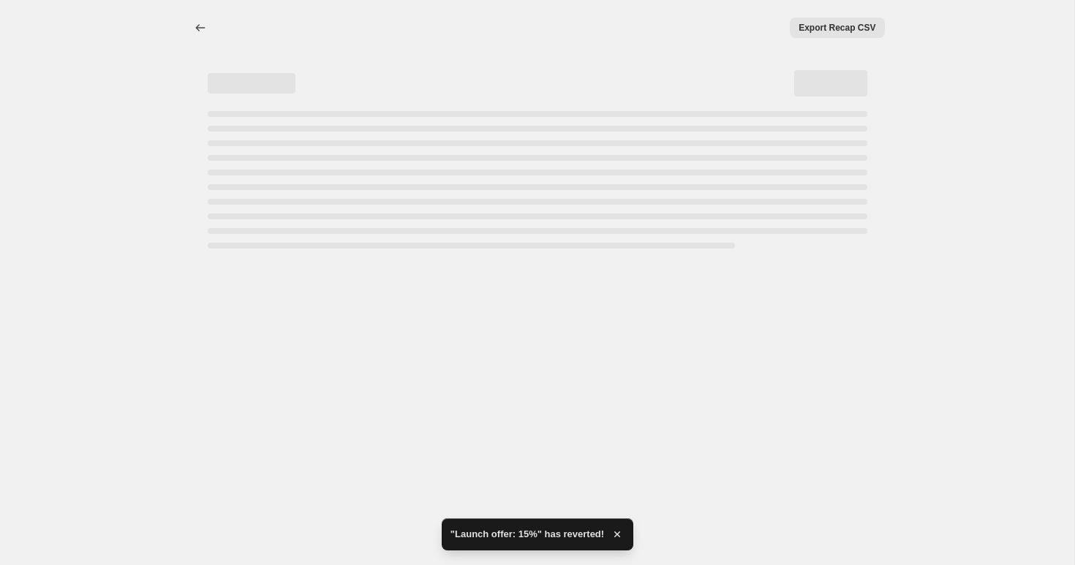
select select "percentage"
select select "collection"
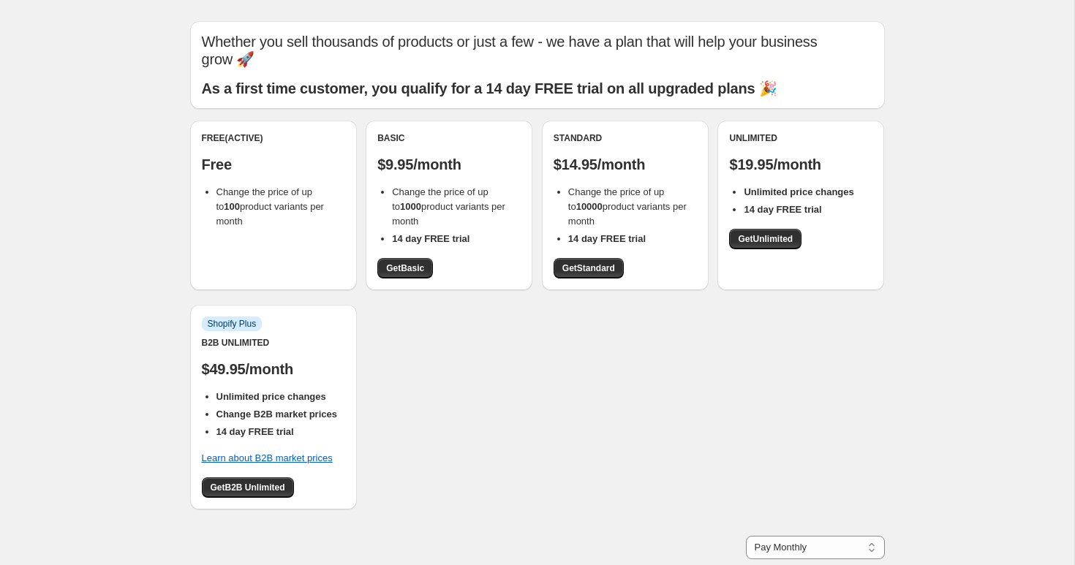
scroll to position [29, 0]
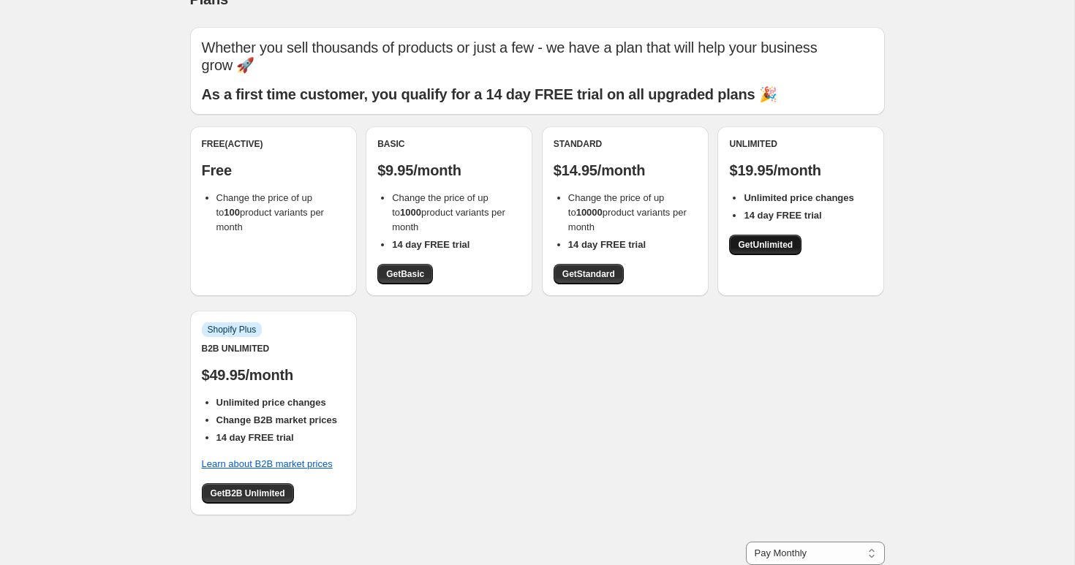
click at [770, 235] on link "Get Unlimited" at bounding box center [765, 245] width 72 height 20
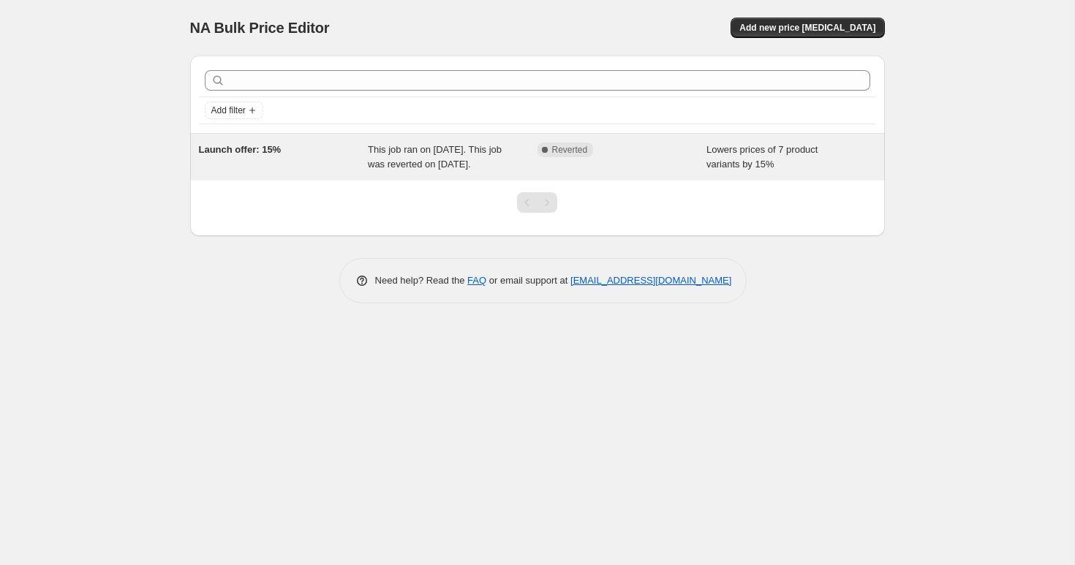
click at [534, 172] on div "This job ran on [DATE]. This job was reverted on [DATE]." at bounding box center [453, 157] width 170 height 29
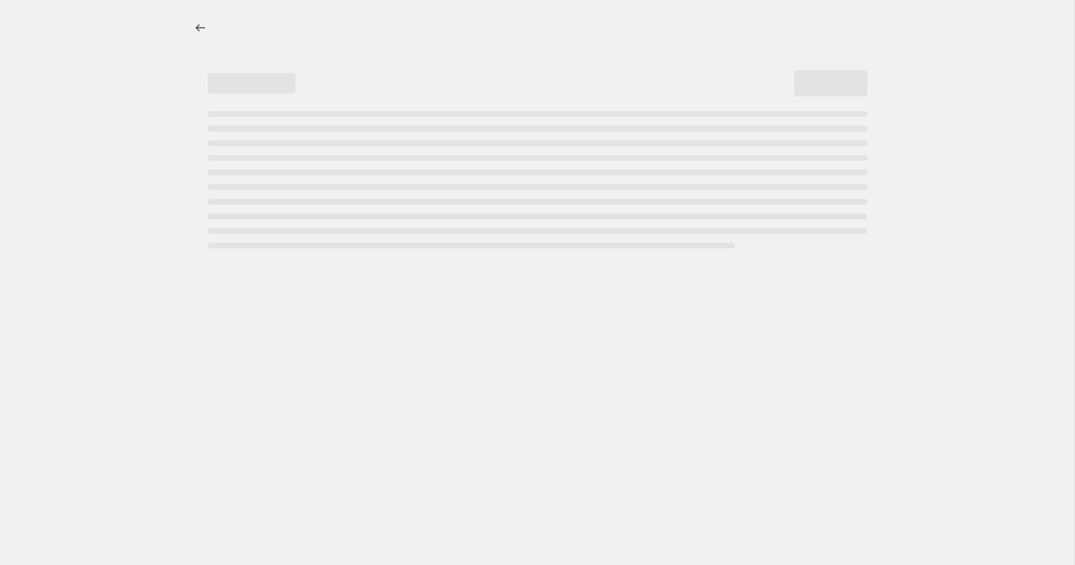
select select "percentage"
select select "collection"
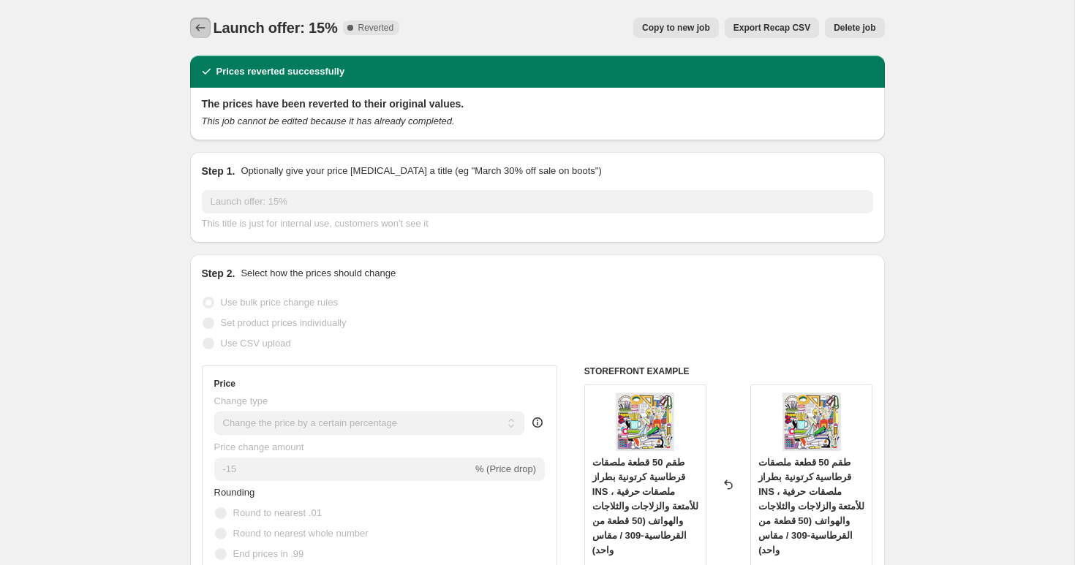
click at [199, 29] on icon "Price change jobs" at bounding box center [200, 27] width 15 height 15
